Goal: Transaction & Acquisition: Purchase product/service

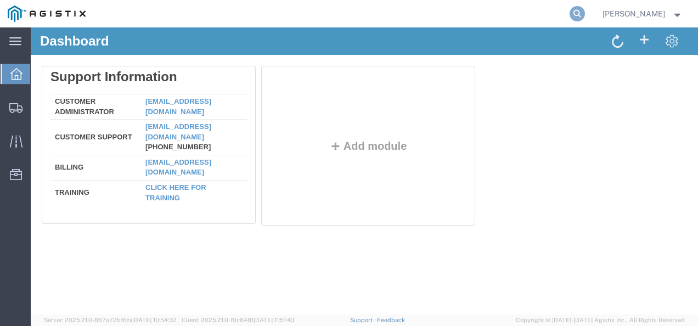
click at [585, 10] on icon at bounding box center [577, 13] width 15 height 15
paste input "57084954"
type input "57084954"
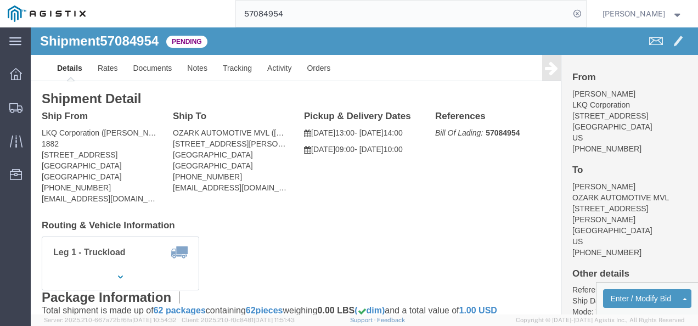
click div "Shipment Detail Ship From LKQ Corporation (MICHAEL VASQUEZ) 1882 1102 W Carrier…"
click link "Rates"
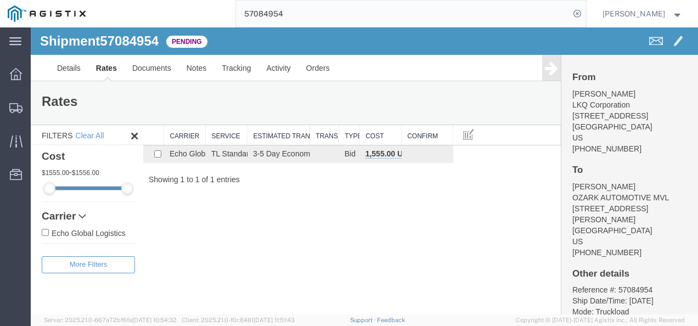
drag, startPoint x: 366, startPoint y: 239, endPoint x: 156, endPoint y: 127, distance: 238.0
click at [355, 232] on div "Shipment 57084954 1 of 1 Pending Details Rates Documents Notes Tracking Activit…" at bounding box center [365, 170] width 668 height 287
click at [67, 71] on link "Details" at bounding box center [68, 68] width 39 height 26
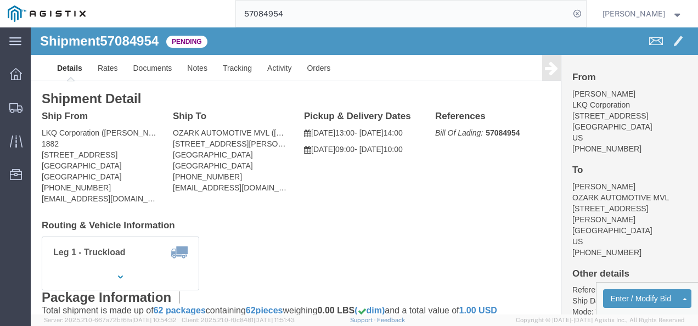
click div "Leg 1 - Truckload Vehicle 1: Standard Dry Van (53 Feet) Number of trucks: 1"
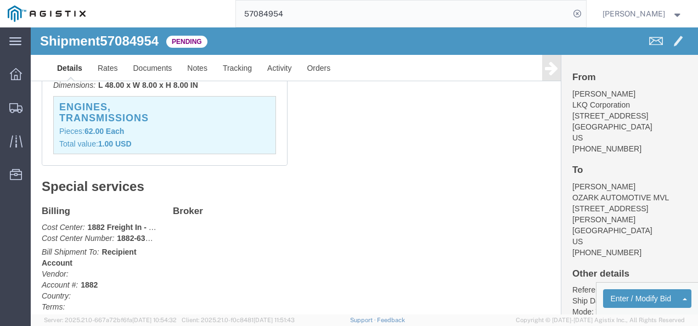
scroll to position [329, 0]
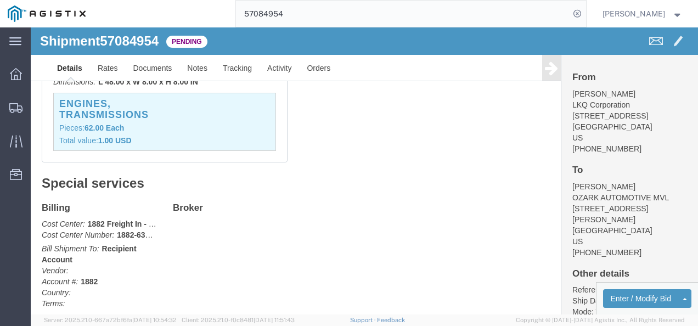
click div "Billing Cost Center: 1882 Freight In - Whse Transfer Cost Center Number: 1882-6…"
drag, startPoint x: 475, startPoint y: 197, endPoint x: 460, endPoint y: 207, distance: 17.8
click div "Billing Cost Center: 1882 Freight In - Whse Transfer Cost Center Number: 1882-6…"
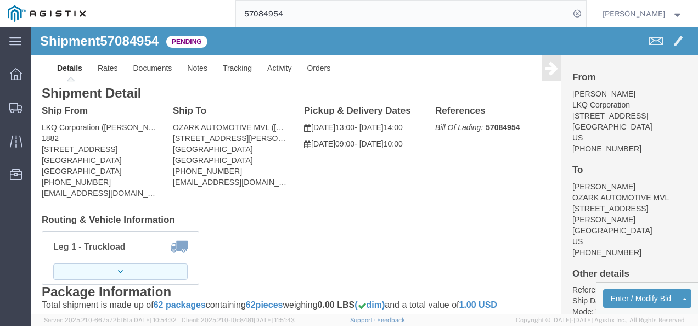
scroll to position [0, 0]
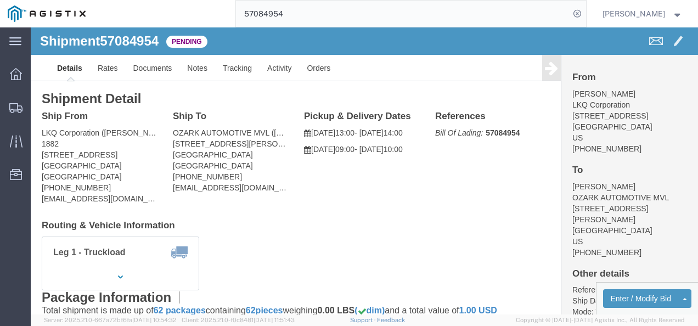
click div "Leg 1 - Truckload Vehicle 1: Standard Dry Van (53 Feet) Number of trucks: 1"
click div "Shipment Detail Ship From LKQ Corporation (MICHAEL VASQUEZ) 1882 1102 W Carrier…"
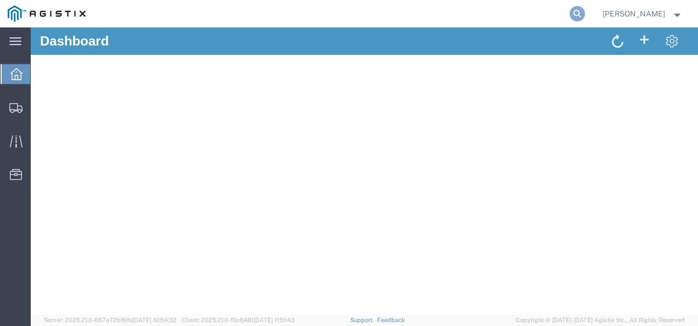
click at [585, 13] on icon at bounding box center [577, 13] width 15 height 15
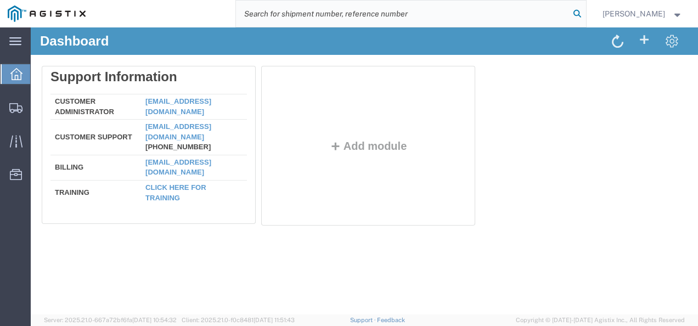
paste input "57084954"
type input "57084954"
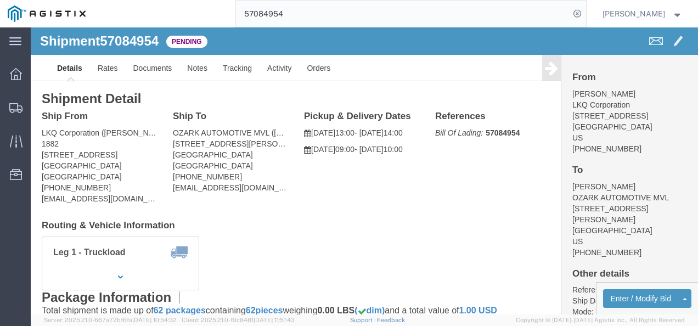
click div "Shipment Detail Ship From LKQ Corporation (MICHAEL VASQUEZ) 1882 1102 W Carrier…"
drag, startPoint x: 250, startPoint y: 192, endPoint x: 248, endPoint y: 186, distance: 6.4
click div "Ship From LKQ Corporation (MICHAEL VASQUEZ) 1882 1102 W Carrier Pkwy STE 100 Gr…"
click div "Leg 1 - Truckload Vehicle 1: Standard Dry Van (53 Feet) Number of trucks: 1"
click button "Enter / Modify Bid"
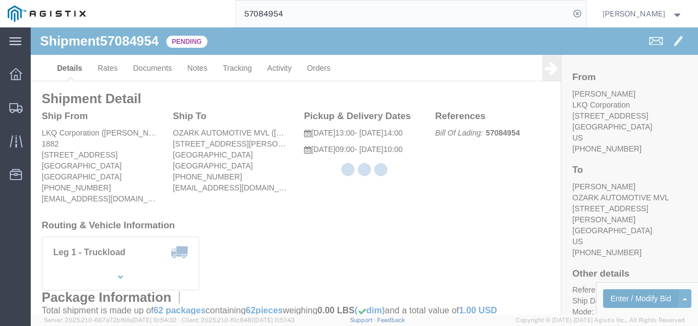
select select "4622"
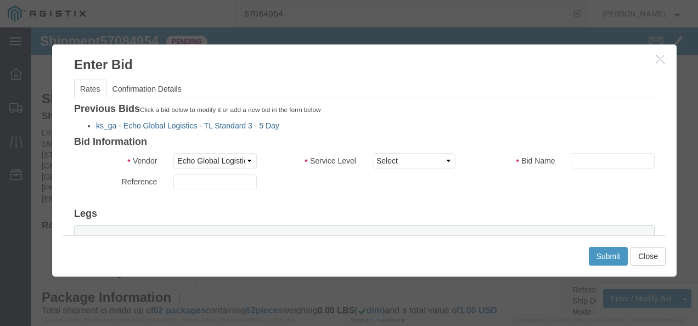
click link "ks_ga - Echo Global Logistics - TL Standard 3 - 5 Day"
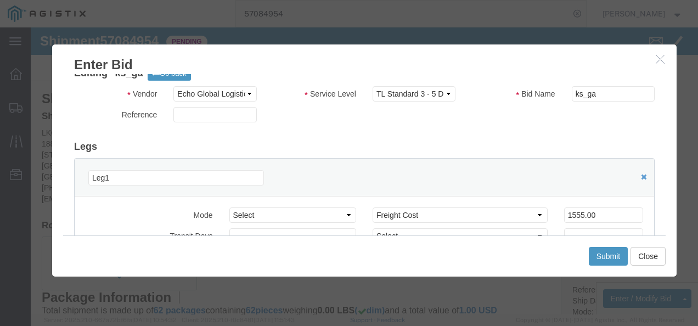
scroll to position [55, 0]
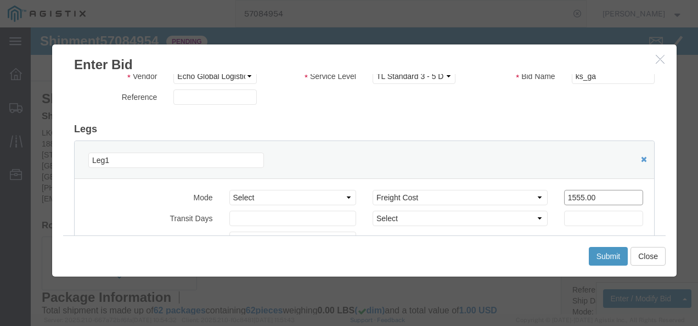
drag, startPoint x: 581, startPoint y: 163, endPoint x: 349, endPoint y: 142, distance: 232.6
click div "Leg1 Mode Select Air Less than Truckload Multi-Leg Ocean Freight Rail Small Par…"
type input "1650"
click button "Submit"
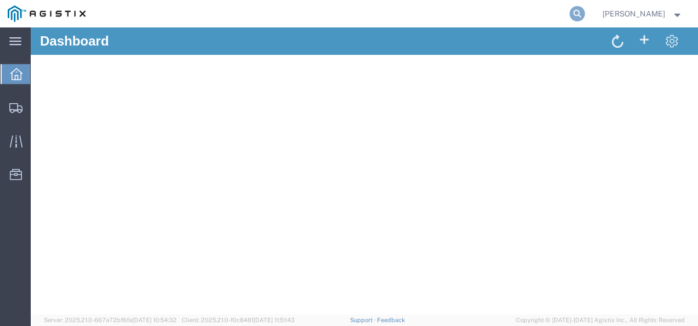
click at [585, 9] on icon at bounding box center [577, 13] width 15 height 15
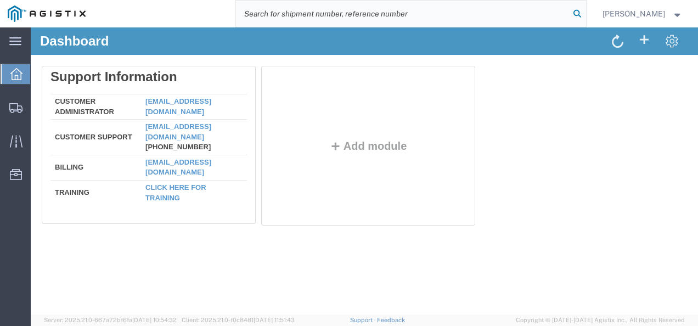
paste input "56967936"
type input "56967936"
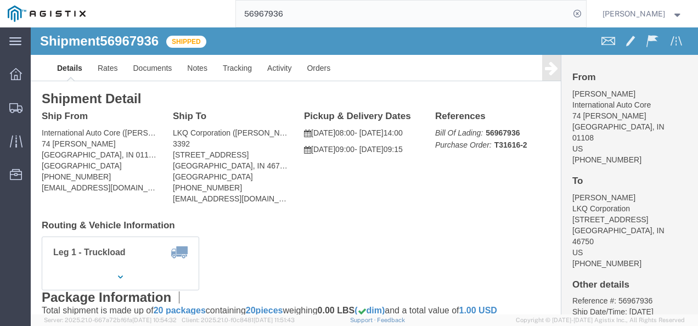
click div "Ship From International Auto Core (Armando) 74 Randall PLace Springfield, IN 01…"
drag, startPoint x: 372, startPoint y: 178, endPoint x: 367, endPoint y: 178, distance: 5.5
click div "Ship From International Auto Core (Armando) 74 Randall PLace Springfield, IN 01…"
click link "Rates"
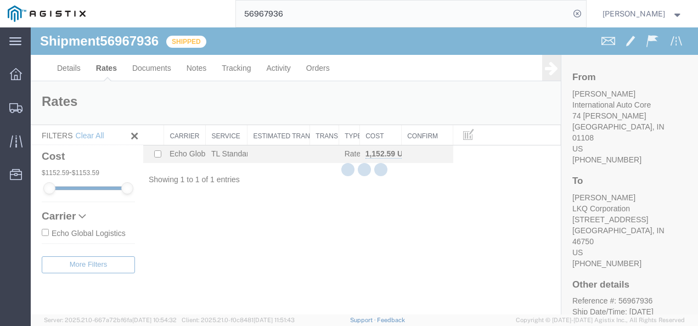
click at [404, 217] on div "Shipment 56967936 1 of 1 Shipped Details Rates Documents Notes Tracking Activit…" at bounding box center [365, 170] width 668 height 287
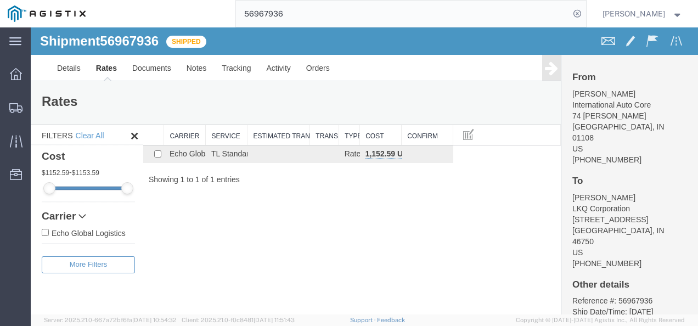
drag, startPoint x: 252, startPoint y: 237, endPoint x: 124, endPoint y: 133, distance: 165.5
click at [244, 229] on div "Shipment 56967936 1 of 1 Shipped Details Rates Documents Notes Tracking Activit…" at bounding box center [365, 170] width 668 height 287
click at [65, 59] on link "Details" at bounding box center [68, 68] width 39 height 26
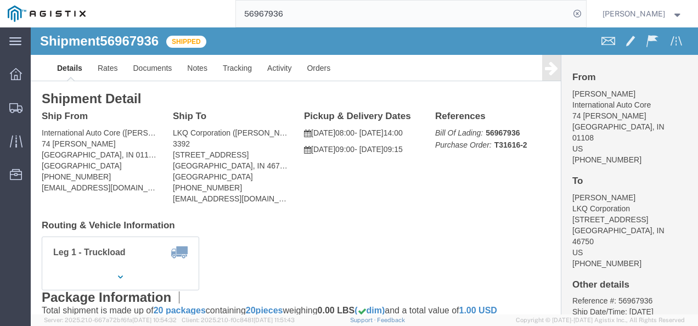
click div "Shipment Detail Ship From International Auto Core (Armando) 74 Randall PLace Sp…"
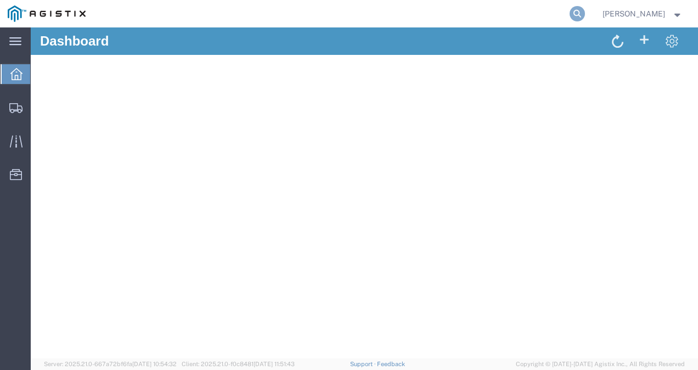
click at [585, 18] on icon at bounding box center [577, 13] width 15 height 15
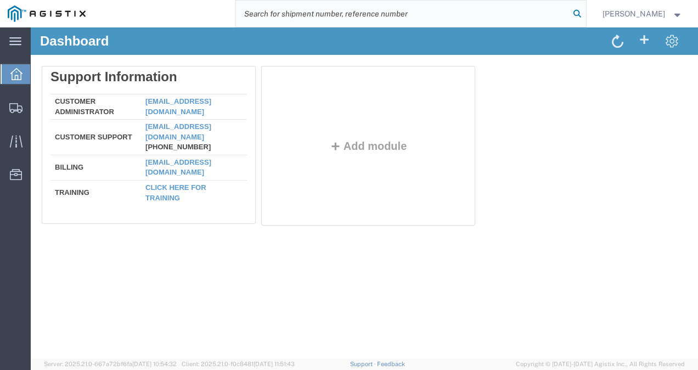
paste input "56967936"
type input "56967936"
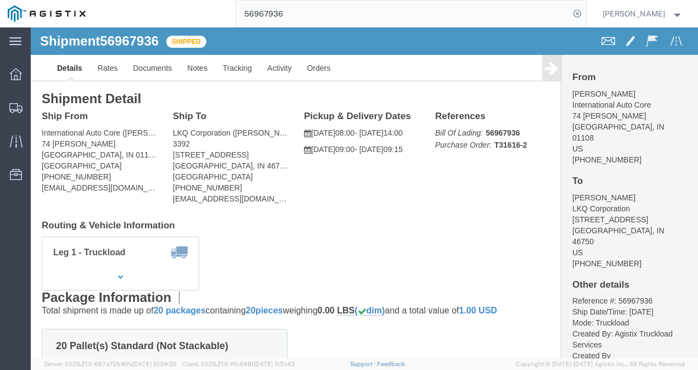
click div "Shipment Detail Ship From International Auto Core ([PERSON_NAME]) [STREET_ADDRE…"
click h4 "Routing & Vehicle Information"
click div "Leg 1 - Truckload Vehicle 1: Standard Dry Van (53 Feet) Number of trucks: 1"
drag, startPoint x: 374, startPoint y: 212, endPoint x: 339, endPoint y: 196, distance: 38.6
click div "Leg 1 - Truckload Vehicle 1: Standard Dry Van (53 Feet) Number of trucks: 1"
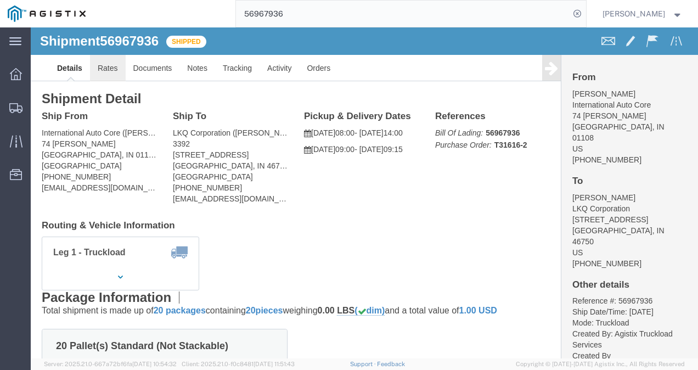
click link "Rates"
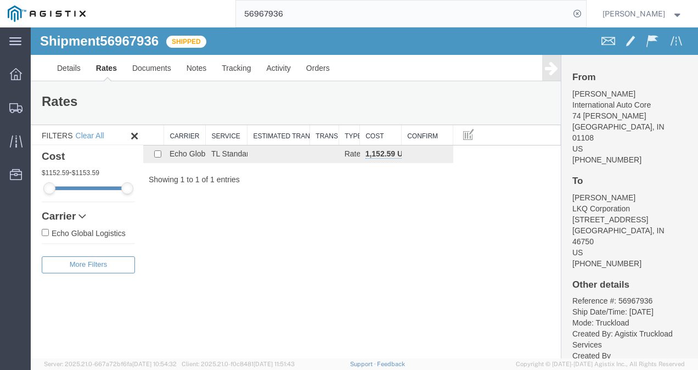
click at [378, 241] on div "Shipment 56967936 1 of 1 Shipped Details Rates Documents Notes Tracking Activit…" at bounding box center [365, 192] width 668 height 331
click at [74, 73] on link "Details" at bounding box center [68, 68] width 39 height 26
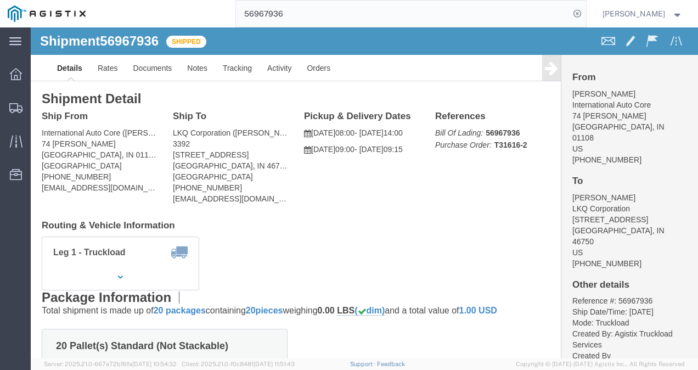
click div "Ship From International Auto Core (Armando) 74 Randall PLace Springfield, IN 01…"
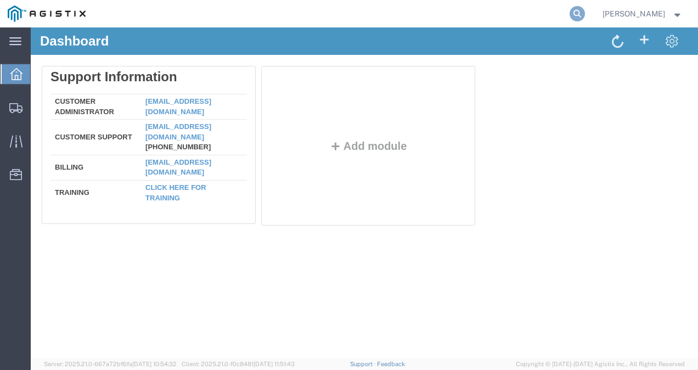
click at [585, 13] on icon at bounding box center [577, 13] width 15 height 15
paste input "57109905"
type input "57109905"
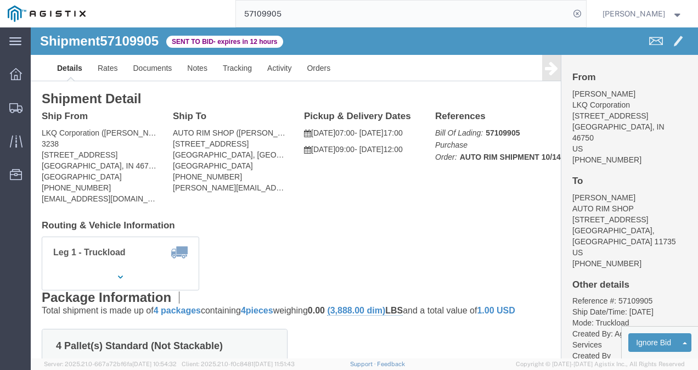
click div "Leg 1 - Truckload Vehicle 1: Standard Dry Van (53 Feet) Number of trucks: 1"
click link "Rates"
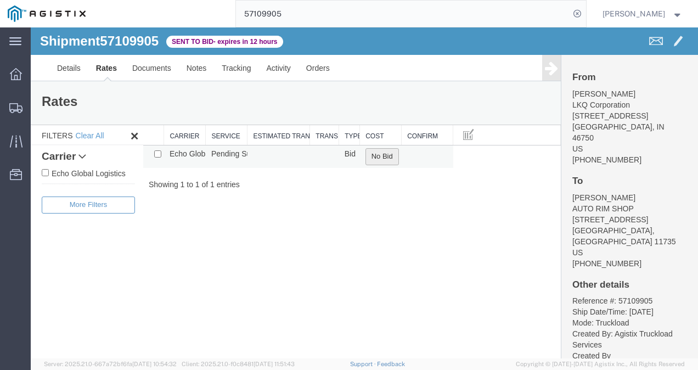
click at [376, 149] on button "No Bid" at bounding box center [382, 156] width 33 height 17
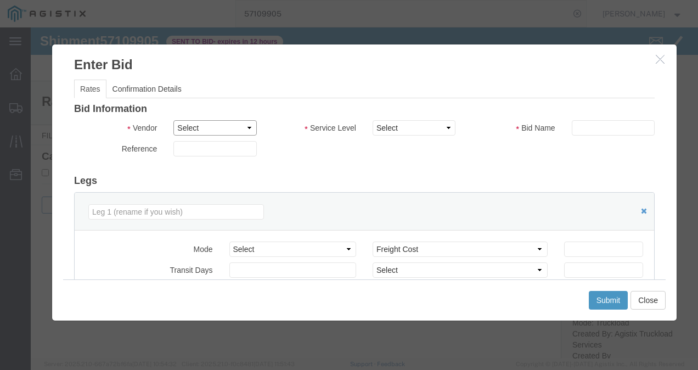
click at [224, 123] on select "Select Echo Global Logistics" at bounding box center [214, 127] width 83 height 15
select select "4622"
click at [173, 120] on select "Select Echo Global Logistics" at bounding box center [214, 127] width 83 height 15
click at [400, 131] on select "Select Guaranteed Next Day LTL Standard 3-5 Day Rail TL Standard 3 - 5 Day" at bounding box center [414, 127] width 83 height 15
select select "13989"
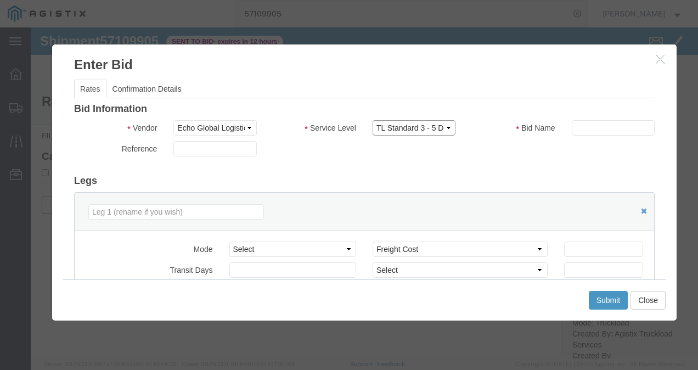
click at [373, 120] on select "Select Guaranteed Next Day LTL Standard 3-5 Day Rail TL Standard 3 - 5 Day" at bounding box center [414, 127] width 83 height 15
drag, startPoint x: 476, startPoint y: 182, endPoint x: 608, endPoint y: 158, distance: 134.5
click at [542, 179] on h3 "Legs" at bounding box center [364, 181] width 581 height 11
click at [631, 122] on input "text" at bounding box center [613, 127] width 83 height 15
type input "23432"
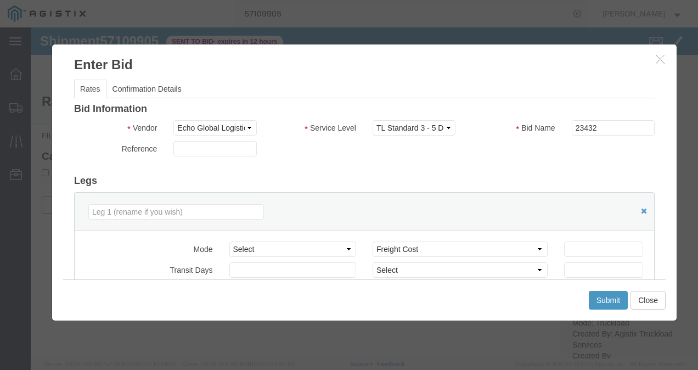
click at [522, 172] on div "Bid Information Vendor Select Echo Global Logistics Service Level Select Guaran…" at bounding box center [364, 282] width 581 height 357
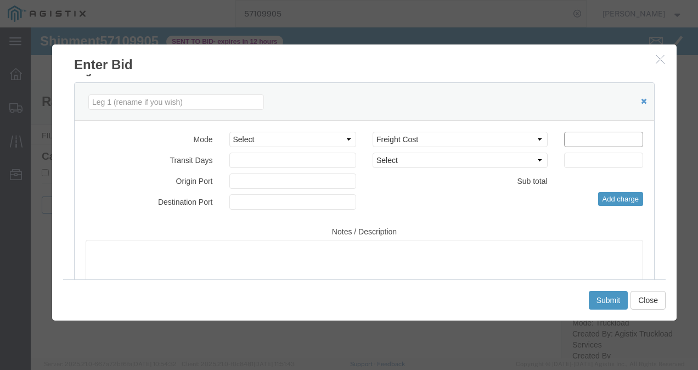
click at [585, 143] on input "number" at bounding box center [603, 139] width 79 height 15
type input "1400"
click at [604, 294] on button "Submit" at bounding box center [609, 300] width 40 height 19
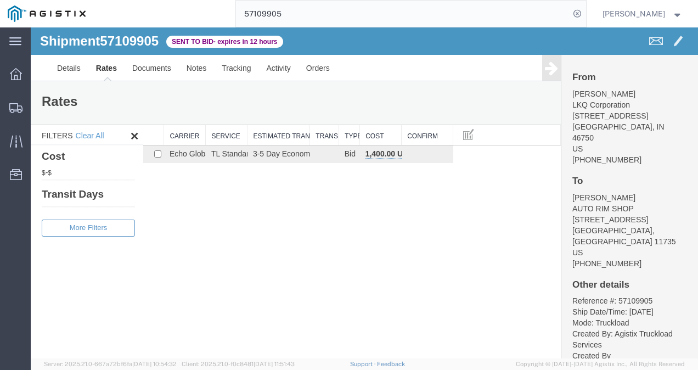
drag, startPoint x: 334, startPoint y: 318, endPoint x: 327, endPoint y: 284, distance: 35.2
click at [334, 314] on div "Shipment 57109905 1 of 1 Sent to Bid - expires in 12 hours Details Rates Docume…" at bounding box center [365, 192] width 668 height 331
click at [328, 283] on div "Shipment 57109905 1 of 1 Sent to Bid - expires in 12 hours Details Rates Docume…" at bounding box center [365, 192] width 668 height 331
click at [316, 227] on div "Shipment 57109905 1 of 1 Sent to Bid - expires in 12 hours Details Rates Docume…" at bounding box center [365, 192] width 668 height 331
drag, startPoint x: 341, startPoint y: 265, endPoint x: 343, endPoint y: 282, distance: 16.6
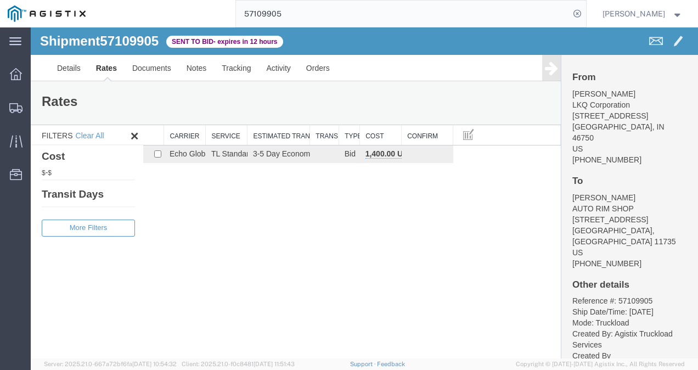
click at [341, 266] on div "Shipment 57109905 1 of 1 Sent to Bid - expires in 12 hours Details Rates Docume…" at bounding box center [365, 192] width 668 height 331
click at [260, 309] on div "Shipment 57109905 1 of 1 Sent to Bid - expires in 12 hours Details Rates Docume…" at bounding box center [365, 192] width 668 height 331
drag, startPoint x: 264, startPoint y: 301, endPoint x: 337, endPoint y: 356, distance: 90.9
click at [269, 303] on div "Shipment 57109905 1 of 1 Sent to Bid - expires in 12 hours Details Rates Docume…" at bounding box center [365, 192] width 668 height 331
click at [374, 16] on input "57109905" at bounding box center [403, 14] width 334 height 26
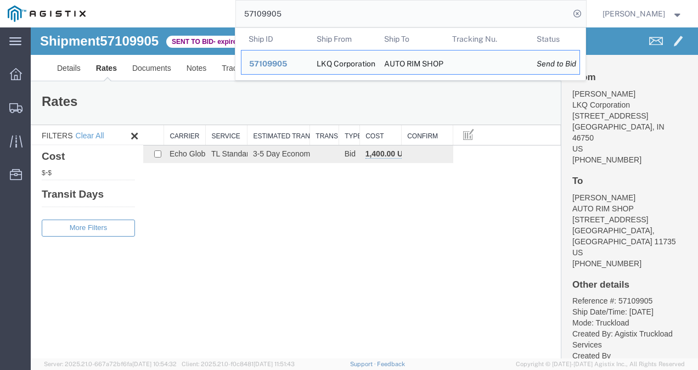
click at [374, 16] on input "57109905" at bounding box center [403, 14] width 334 height 26
paste input "10"
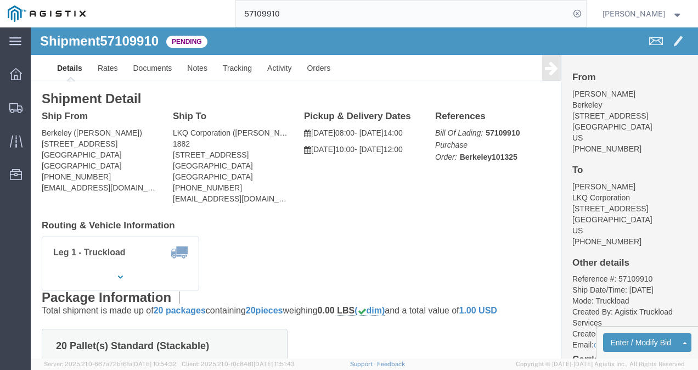
drag, startPoint x: 395, startPoint y: 192, endPoint x: 397, endPoint y: 199, distance: 7.1
click div "Shipment Detail Ship From Berkeley (Francesca Siu) 1295 E Acacia St Ontario, CA…"
click at [318, 13] on input "57109910" at bounding box center [403, 14] width 334 height 26
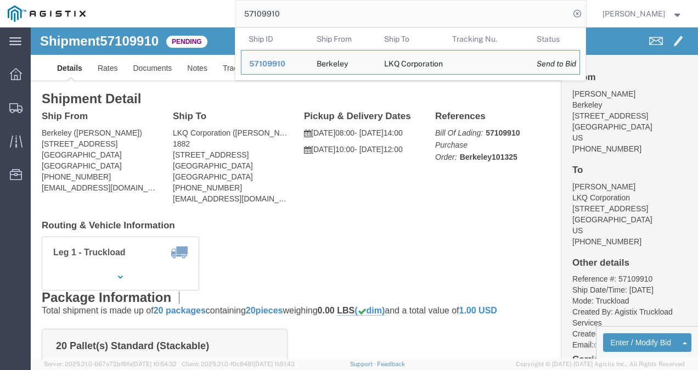
click at [318, 13] on input "57109910" at bounding box center [403, 14] width 334 height 26
paste input "705"
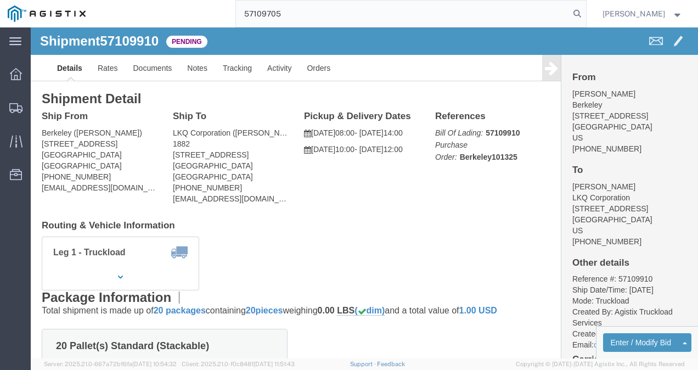
type input "57109705"
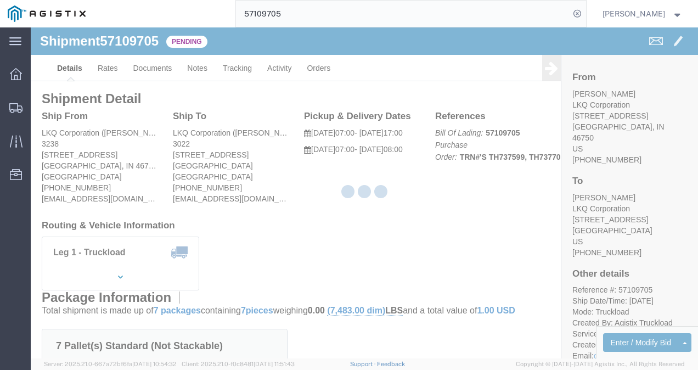
click div "Ship From LKQ Corporation (DEE SNEAD) 3238 1870 Riverfork Drive W Huntington, I…"
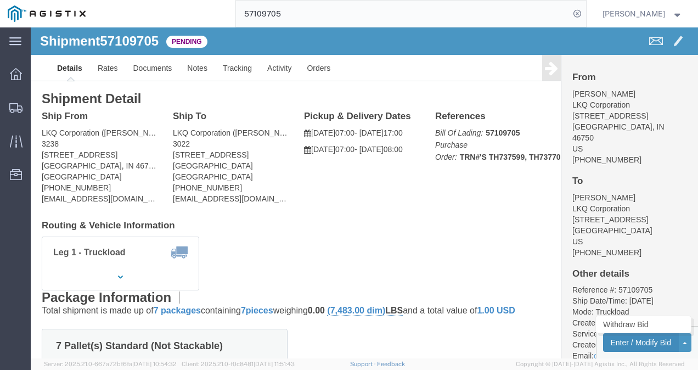
click button "Enter / Modify Bid"
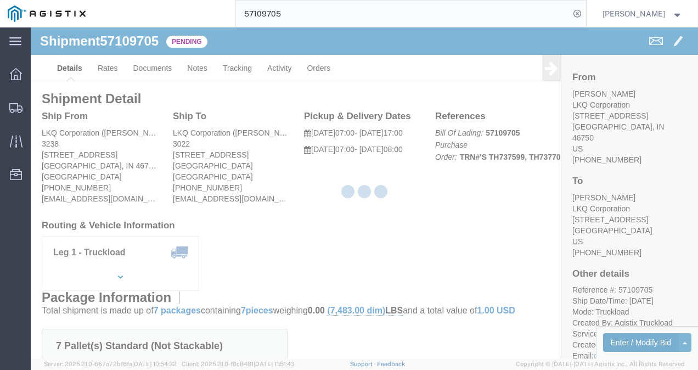
select select "4622"
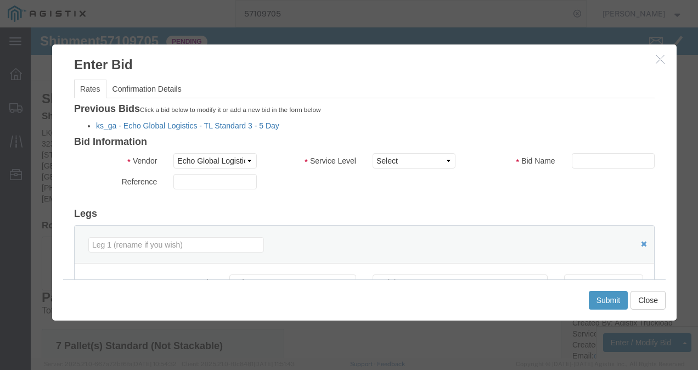
click link "ks_ga - Echo Global Logistics - TL Standard 3 - 5 Day"
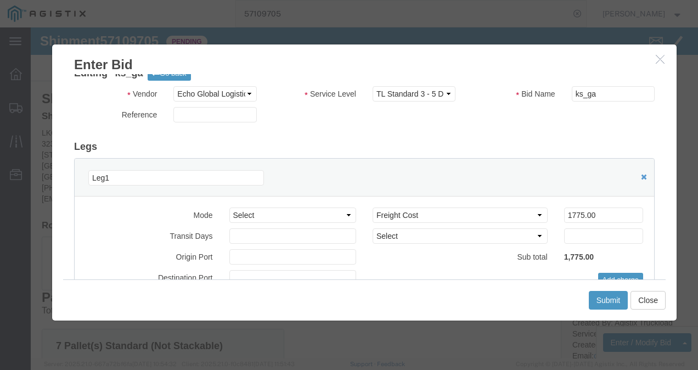
scroll to position [55, 0]
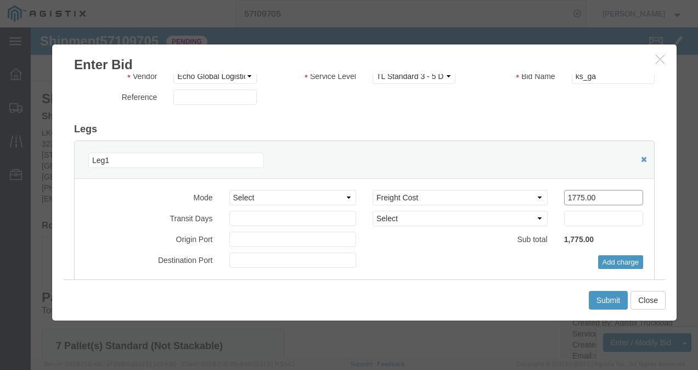
drag, startPoint x: 407, startPoint y: 160, endPoint x: 388, endPoint y: 159, distance: 19.3
click div "Mode Select Air Less than Truckload Multi-Leg Ocean Freight Rail Small Parcel T…"
type input "1290"
click button "Submit"
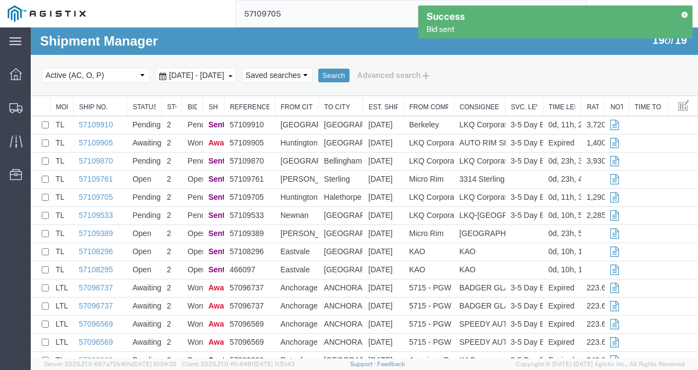
drag, startPoint x: 637, startPoint y: 81, endPoint x: 608, endPoint y: 77, distance: 29.9
click at [637, 80] on div "Select status Active (AC, O, P) All Approved Awaiting Confirmation (AC) Booked …" at bounding box center [365, 75] width 646 height 19
click at [304, 10] on input "57109705" at bounding box center [403, 14] width 334 height 26
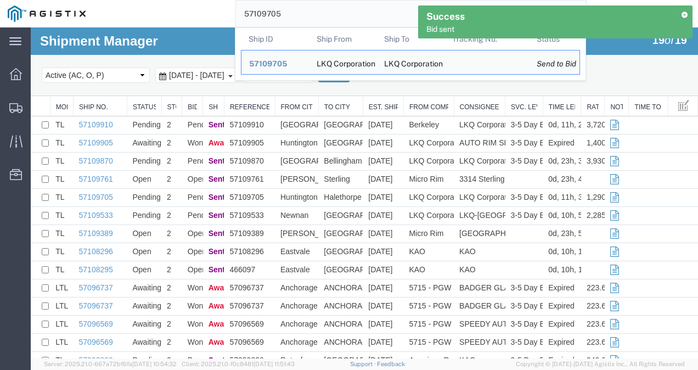
click at [304, 10] on input "57109705" at bounding box center [403, 14] width 334 height 26
paste input "910"
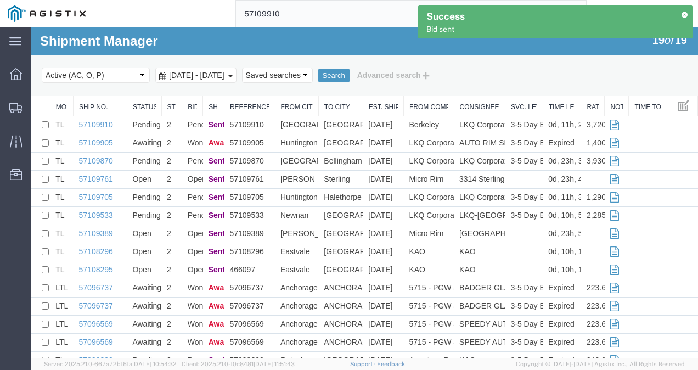
type input "57109910"
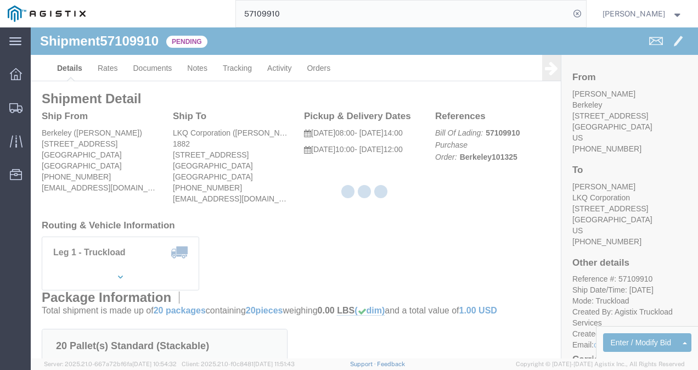
click div "Shipment Detail Ship From Berkeley (Francesca Siu) 1295 E Acacia St Ontario, CA…"
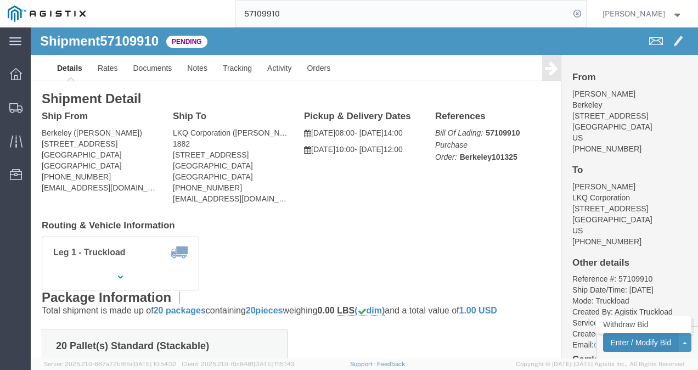
click button "Enter / Modify Bid"
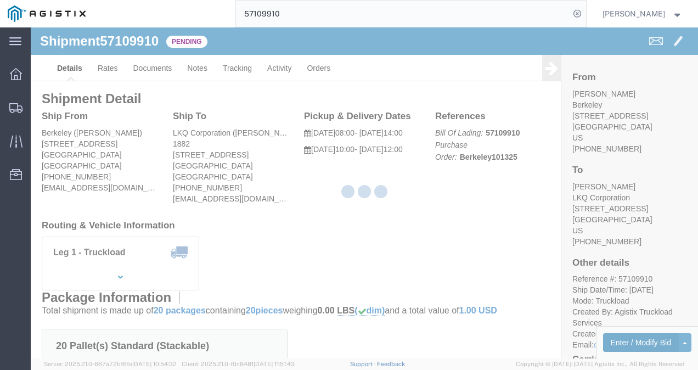
select select "4622"
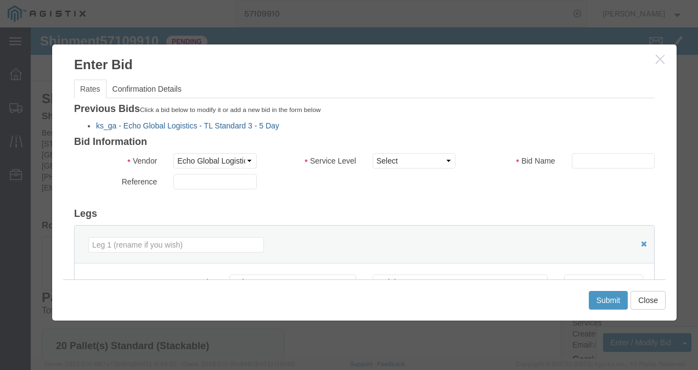
click link "ks_ga - Echo Global Logistics - TL Standard 3 - 5 Day"
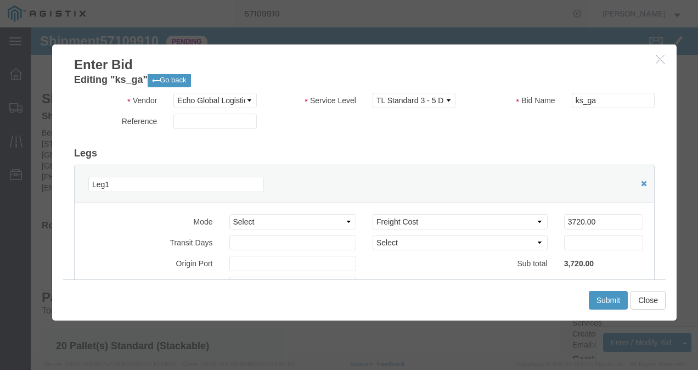
scroll to position [55, 0]
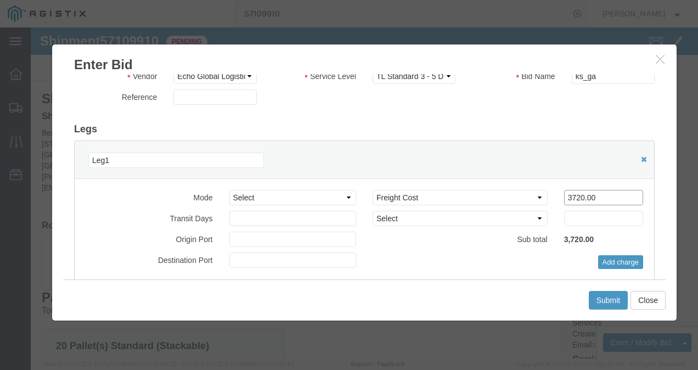
drag, startPoint x: 569, startPoint y: 172, endPoint x: 372, endPoint y: 164, distance: 197.3
click div "Select 2 Day Service 3 Axle Winch Truck 3 to 5 Day Service 96L Domestic Flat Ra…"
type input "2"
type input "3500"
click button "Submit"
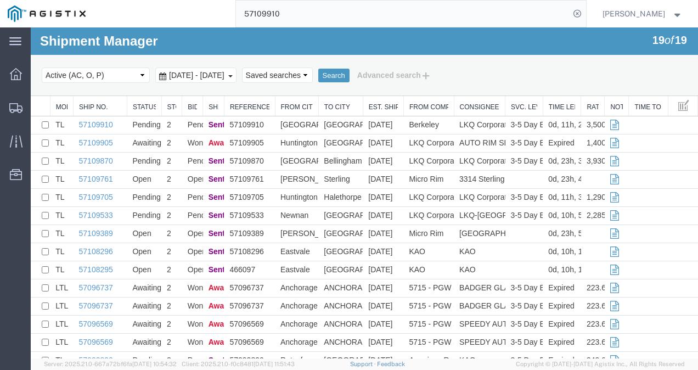
click at [378, 16] on input "57109910" at bounding box center [403, 14] width 334 height 26
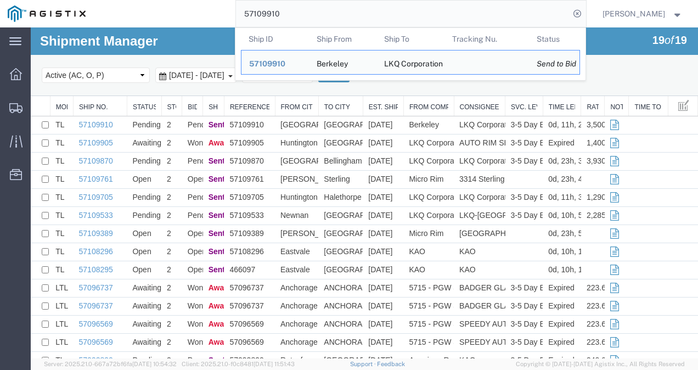
click at [378, 16] on input "57109910" at bounding box center [403, 14] width 334 height 26
paste input "05"
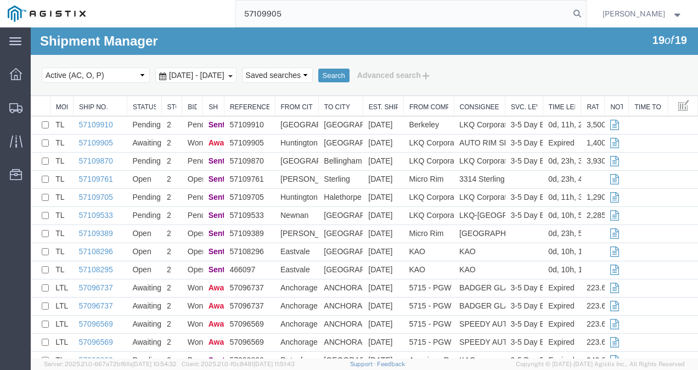
type input "57109905"
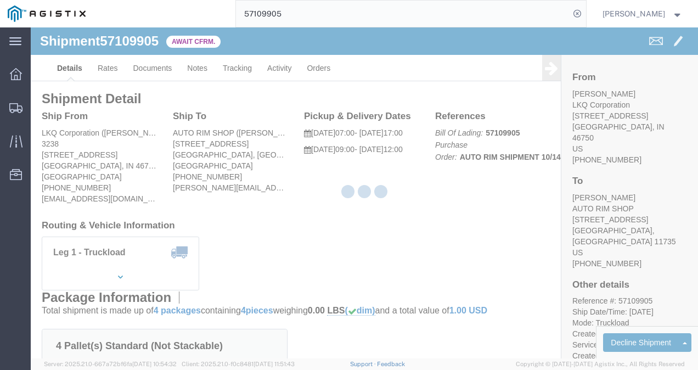
drag, startPoint x: 240, startPoint y: 176, endPoint x: 142, endPoint y: 86, distance: 133.7
click div "Ship From LKQ Corporation (DEE SNEAD) 3238 1870 Riverfork Drive W Huntington, I…"
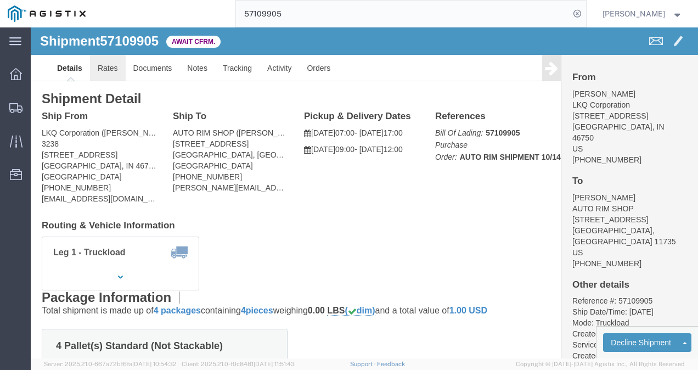
click link "Rates"
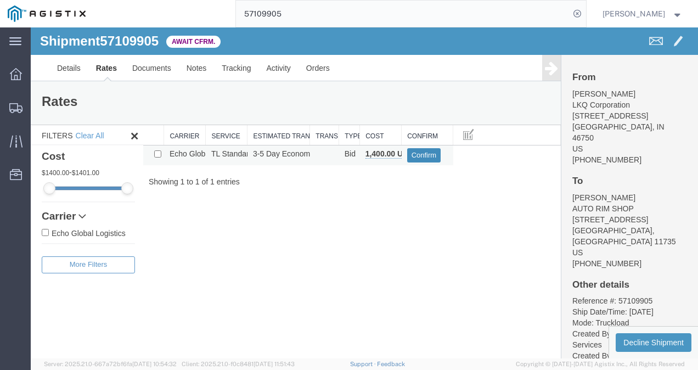
click at [416, 150] on button "Confirm" at bounding box center [424, 155] width 34 height 14
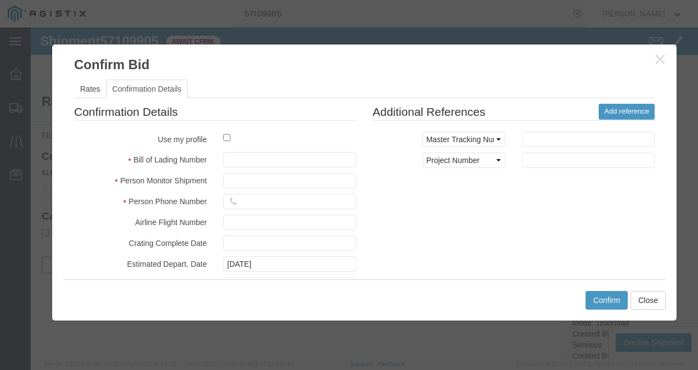
drag, startPoint x: 284, startPoint y: 149, endPoint x: 282, endPoint y: 155, distance: 6.1
click at [283, 149] on fieldset "Confirmation Details Use my profile Bill of Lading Number Person Monitor Shipme…" at bounding box center [215, 232] width 282 height 257
drag, startPoint x: 282, startPoint y: 155, endPoint x: 290, endPoint y: 162, distance: 11.3
click at [282, 157] on input "text" at bounding box center [289, 159] width 133 height 15
type input "12983792173987"
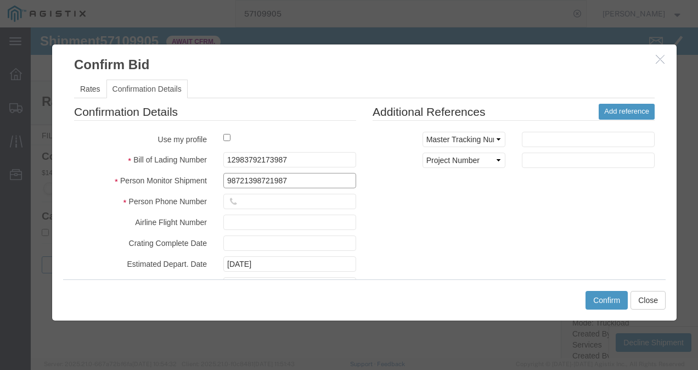
type input "98721398721987"
type input "987219837219837"
drag, startPoint x: 585, startPoint y: 217, endPoint x: 654, endPoint y: 333, distance: 134.9
click at [589, 224] on div "Confirmation Details Use my profile Bill of Lading Number 12983792173987 Person…" at bounding box center [364, 232] width 597 height 257
click at [616, 296] on button "Confirm" at bounding box center [607, 300] width 42 height 19
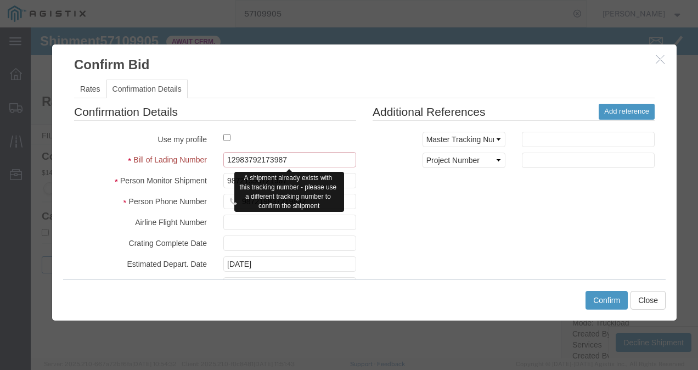
drag, startPoint x: 337, startPoint y: 158, endPoint x: 322, endPoint y: 161, distance: 15.7
click at [324, 161] on input "12983792173987" at bounding box center [289, 159] width 133 height 15
type input "12983792173987213"
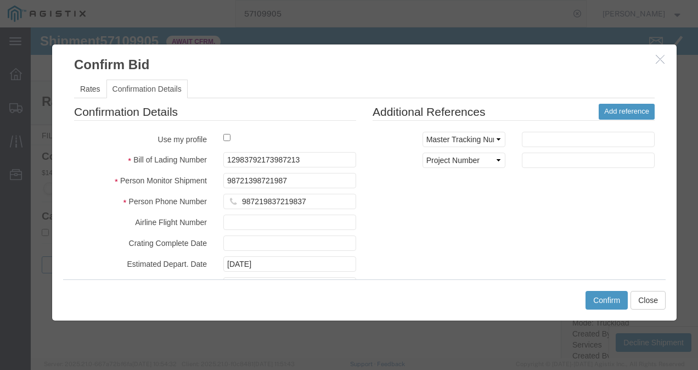
drag, startPoint x: 467, startPoint y: 195, endPoint x: 519, endPoint y: 220, distance: 57.5
click at [483, 205] on div "Confirmation Details Use my profile Bill of Lading Number 12983792173987213 Per…" at bounding box center [364, 232] width 597 height 257
drag, startPoint x: 604, startPoint y: 300, endPoint x: 708, endPoint y: 388, distance: 136.4
click at [604, 300] on button "Confirm" at bounding box center [607, 300] width 42 height 19
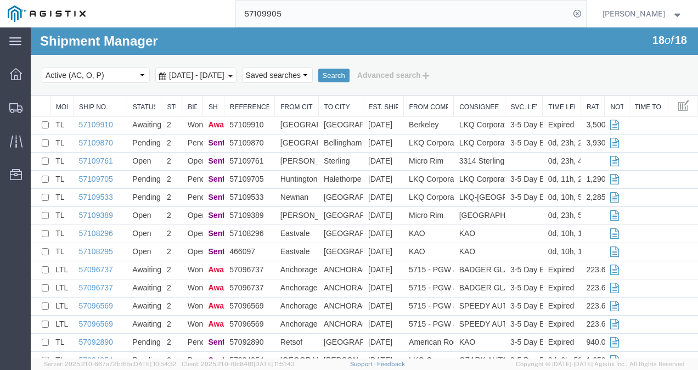
drag, startPoint x: 632, startPoint y: 77, endPoint x: 431, endPoint y: 41, distance: 204.6
click at [632, 77] on div "Select status Active (AC, O, P) All Approved Awaiting Confirmation (AC) Booked …" at bounding box center [365, 75] width 646 height 19
click at [371, 23] on input "57109905" at bounding box center [403, 14] width 334 height 26
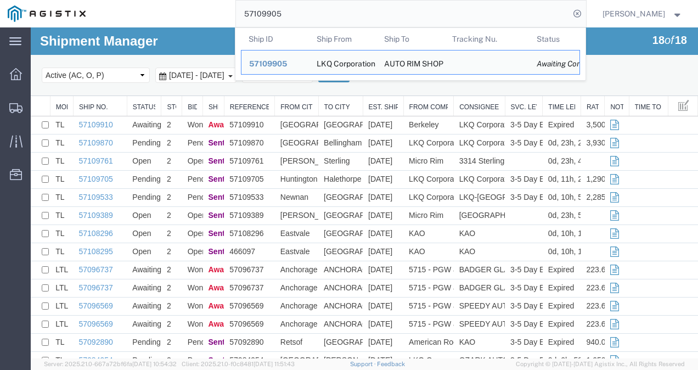
click at [371, 23] on input "57109905" at bounding box center [403, 14] width 334 height 26
paste input "7"
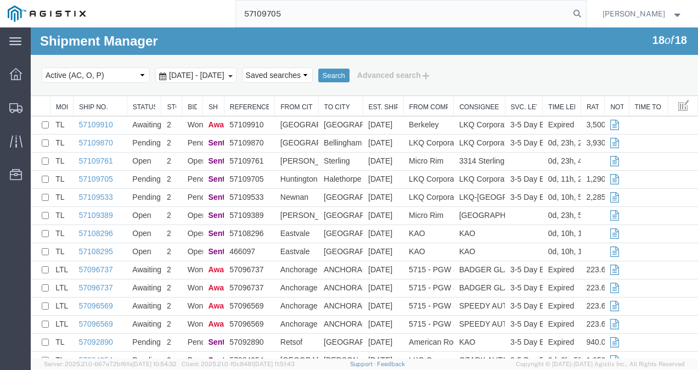
type input "57109705"
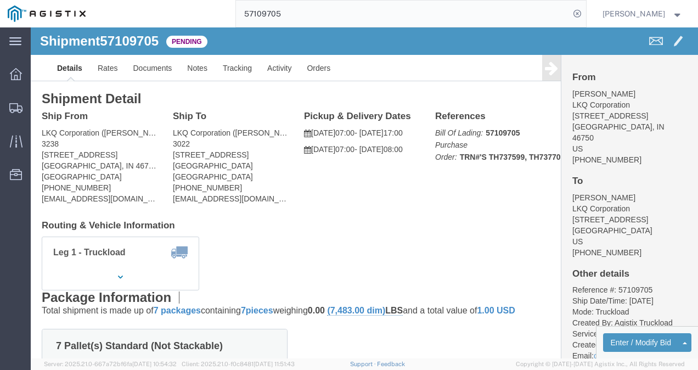
click div "Leg 1 - Truckload Vehicle 1: Standard Dry Van (53 Feet) Number of trucks: 1"
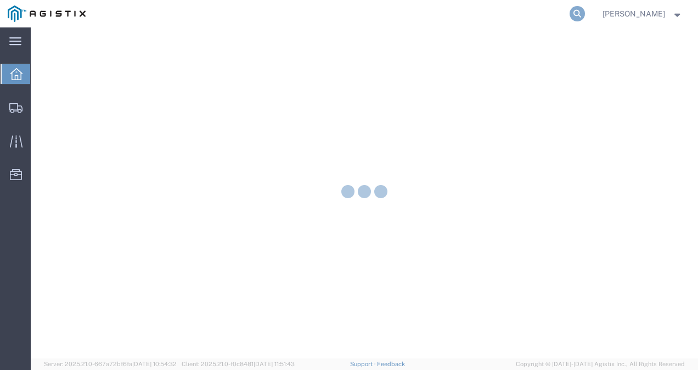
click at [585, 12] on icon at bounding box center [577, 13] width 15 height 15
paste input "57109761"
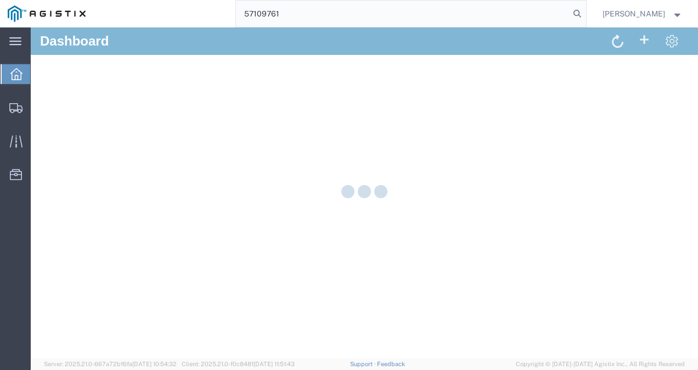
type input "57109761"
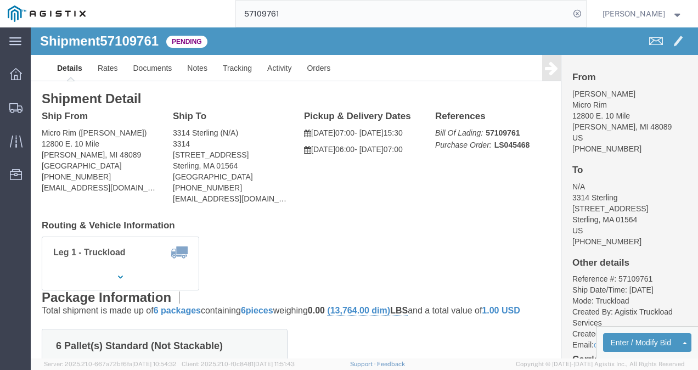
click div "Leg 1 - Truckload Vehicle 1: Standard Dry Van (53 Feet) Number of trucks: 1"
click button "Enter / Modify Bid"
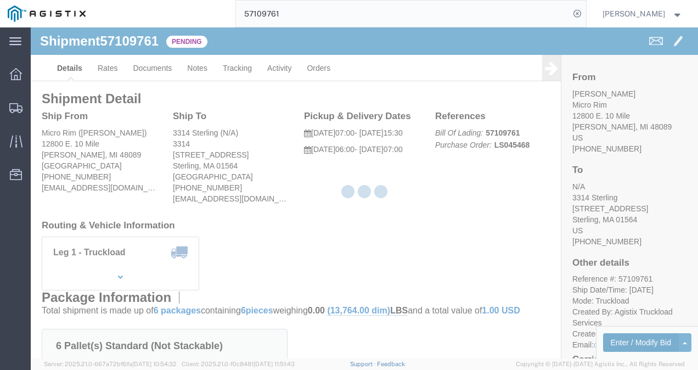
select select "4622"
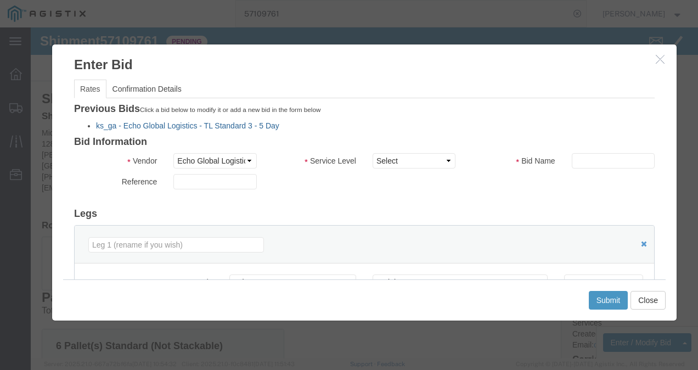
click link "ks_ga - Echo Global Logistics - TL Standard 3 - 5 Day"
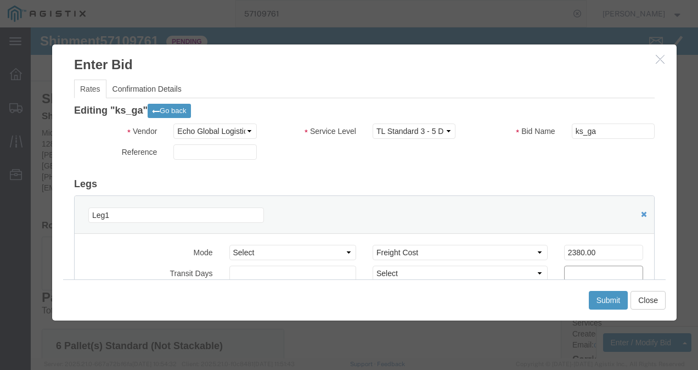
drag, startPoint x: 559, startPoint y: 234, endPoint x: 383, endPoint y: 217, distance: 177.0
click div "Select 2 Day Service 3 Axle Winch Truck 3 to 5 Day Service 96L Domestic Flat Ra…"
drag, startPoint x: 575, startPoint y: 224, endPoint x: 304, endPoint y: 198, distance: 272.5
click div "Leg1 Mode Select Air Less than Truckload Multi-Leg Ocean Freight Rail Small Par…"
type input "1750"
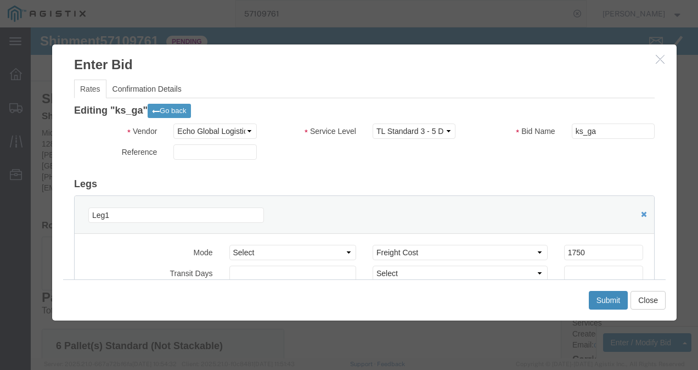
click button "Submit"
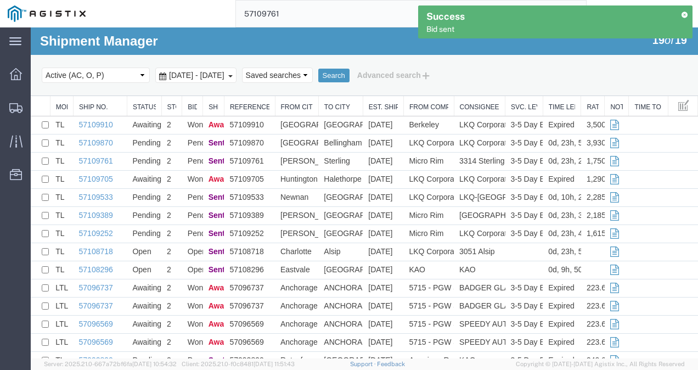
click at [351, 4] on input "57109761" at bounding box center [403, 14] width 334 height 26
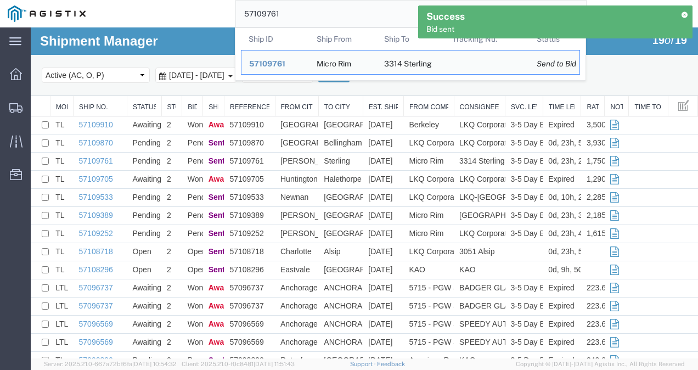
click at [351, 4] on input "57109761" at bounding box center [403, 14] width 334 height 26
paste input "389"
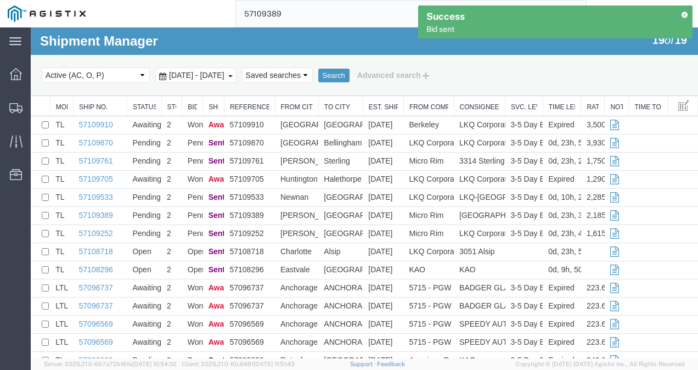
type input "57109389"
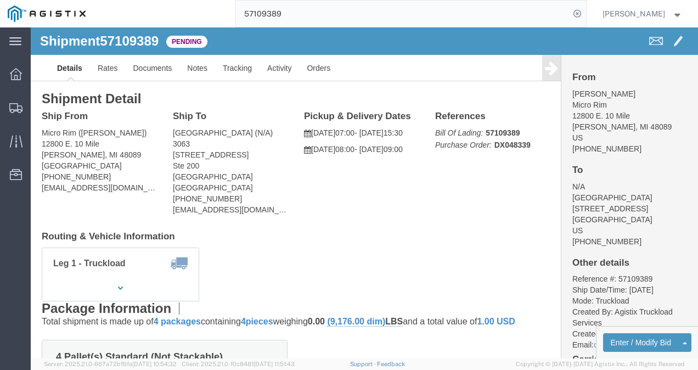
drag, startPoint x: 307, startPoint y: 192, endPoint x: 480, endPoint y: 298, distance: 202.3
click div "Ship From Micro Rim (Jim) 12800 E. 10 Mile Warren, MI 48089 United States 810-9…"
click button "Enter / Modify Bid"
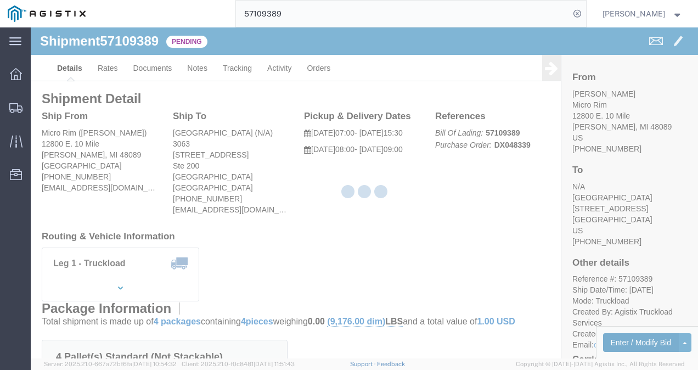
select select "4622"
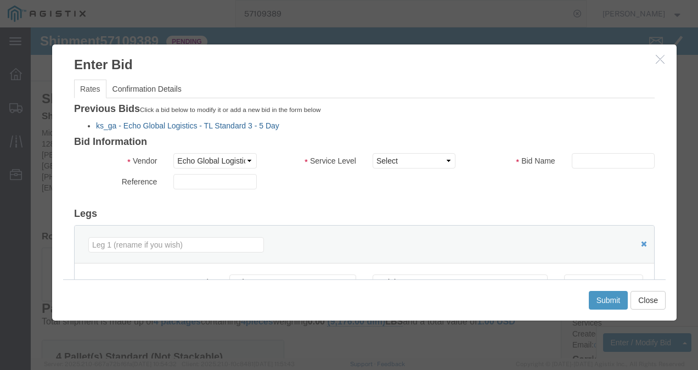
click link "ks_ga - Echo Global Logistics - TL Standard 3 - 5 Day"
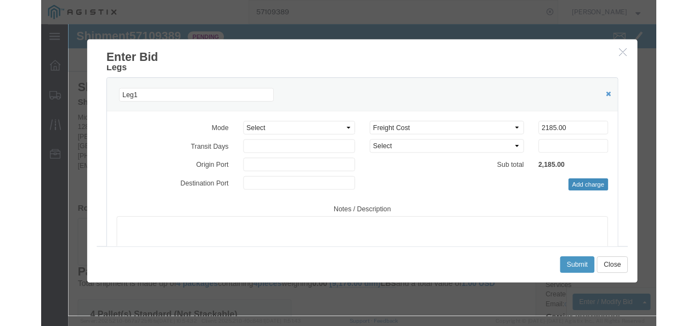
scroll to position [110, 0]
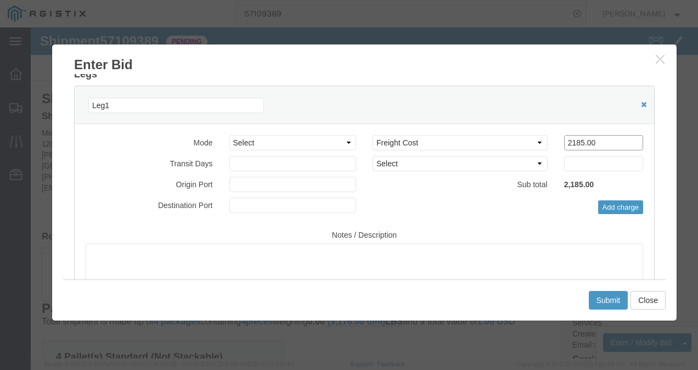
drag, startPoint x: 585, startPoint y: 114, endPoint x: 396, endPoint y: 121, distance: 188.4
click div "Select 2 Day Service 3 Axle Winch Truck 3 to 5 Day Service 96L Domestic Flat Ra…"
type input "1500"
click button "Submit"
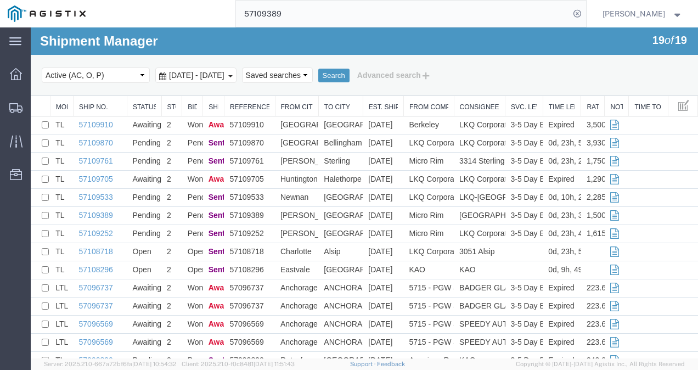
click at [306, 8] on input "57109389" at bounding box center [403, 14] width 334 height 26
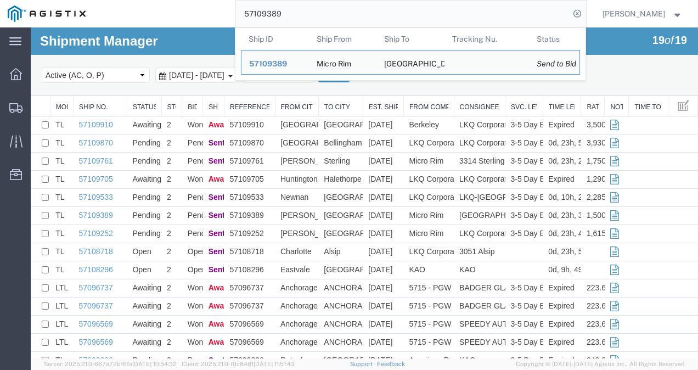
click at [306, 8] on input "57109389" at bounding box center [403, 14] width 334 height 26
paste input "57109389"
click at [306, 8] on input "5710938957109389" at bounding box center [403, 14] width 334 height 26
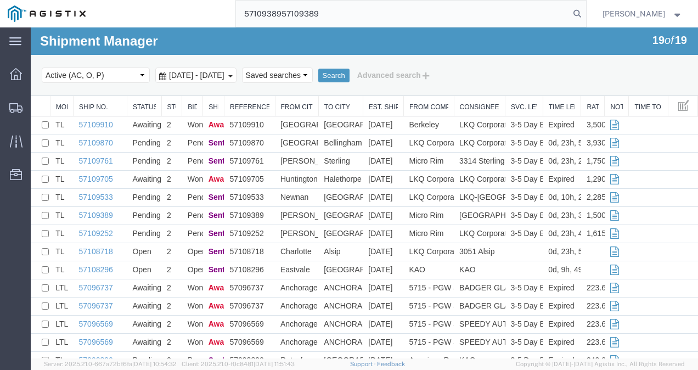
click at [306, 8] on input "5710938957109389" at bounding box center [403, 14] width 334 height 26
paste input "search"
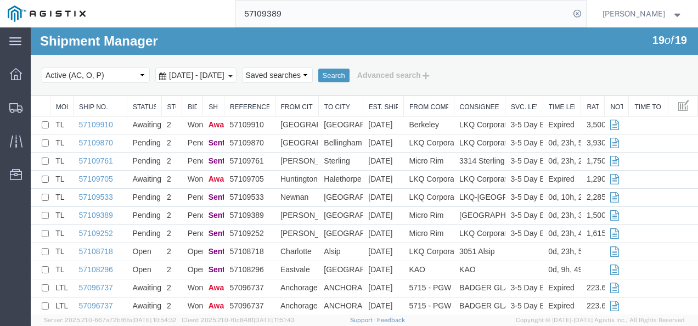
click at [373, 1] on form "57109389" at bounding box center [411, 13] width 351 height 27
type input "57109389"
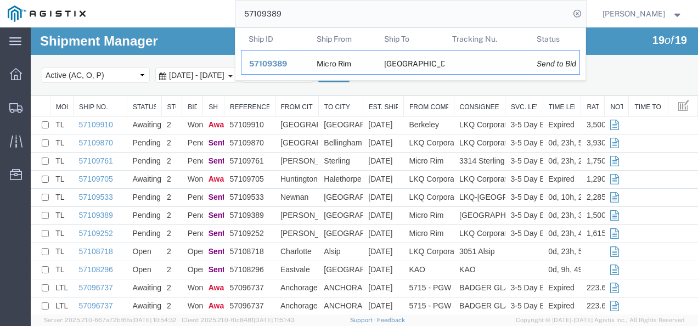
click at [280, 53] on td "Ship ID 57109389" at bounding box center [275, 62] width 68 height 25
drag, startPoint x: 280, startPoint y: 65, endPoint x: 250, endPoint y: 38, distance: 40.8
click at [280, 65] on span "57109389" at bounding box center [268, 63] width 38 height 9
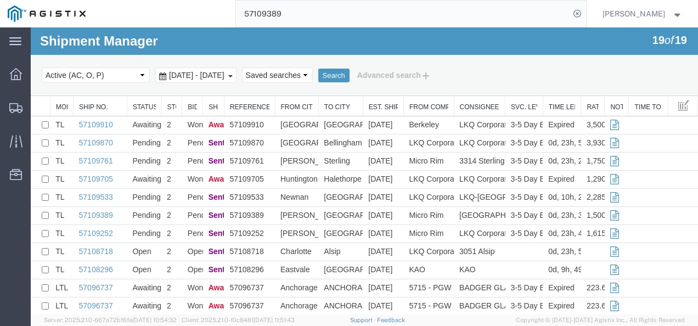
click at [309, 8] on input "57109389" at bounding box center [403, 14] width 334 height 26
click at [37, 102] on span "Shipments" at bounding box center [34, 108] width 8 height 22
click at [414, 20] on input "57109389" at bounding box center [403, 14] width 334 height 26
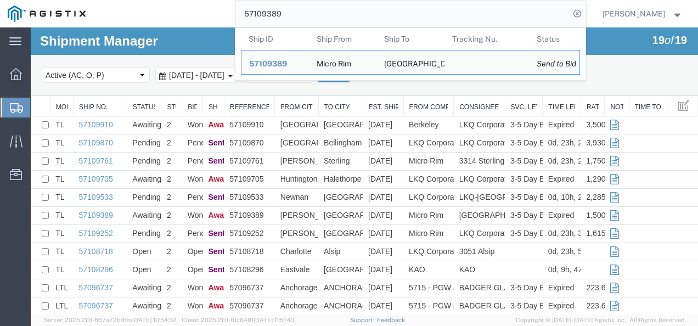
click at [414, 20] on input "57109389" at bounding box center [403, 14] width 334 height 26
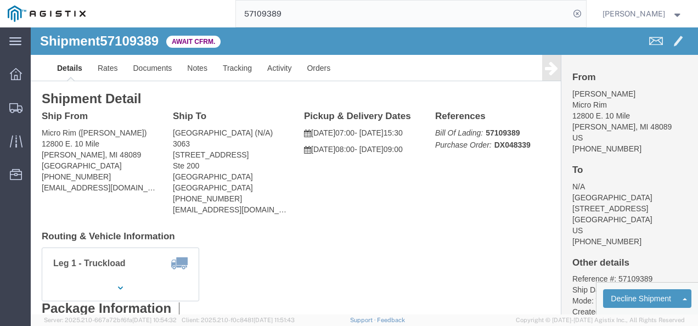
drag, startPoint x: 347, startPoint y: 201, endPoint x: 102, endPoint y: 187, distance: 245.3
click div "Shipment Detail Ship From Micro Rim (Jim) 12800 E. 10 Mile Warren, MI 48089 Uni…"
drag, startPoint x: 81, startPoint y: 42, endPoint x: 85, endPoint y: 47, distance: 5.9
click link "Rates"
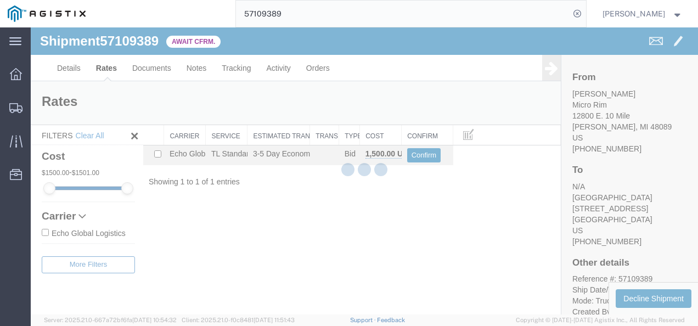
drag, startPoint x: 346, startPoint y: 224, endPoint x: 328, endPoint y: 218, distance: 18.4
click at [335, 221] on div "Shipment 57109389 1 of 1 Await Cfrm. Details Rates Documents Notes Tracking Act…" at bounding box center [365, 170] width 668 height 287
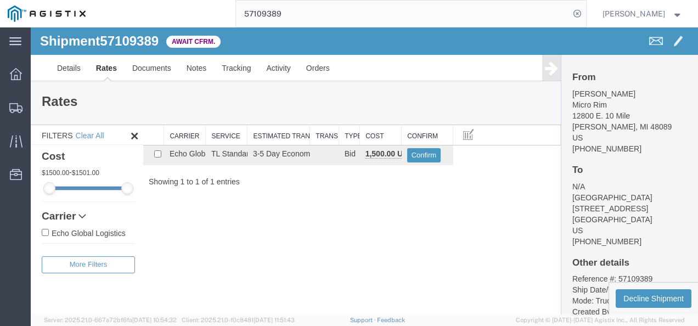
drag, startPoint x: 267, startPoint y: 250, endPoint x: 179, endPoint y: 137, distance: 142.8
click at [268, 244] on div "Shipment 57109389 1 of 1 Await Cfrm. Details Rates Documents Notes Tracking Act…" at bounding box center [365, 170] width 668 height 287
click at [122, 39] on span "57109389" at bounding box center [129, 40] width 59 height 15
copy span "57109389"
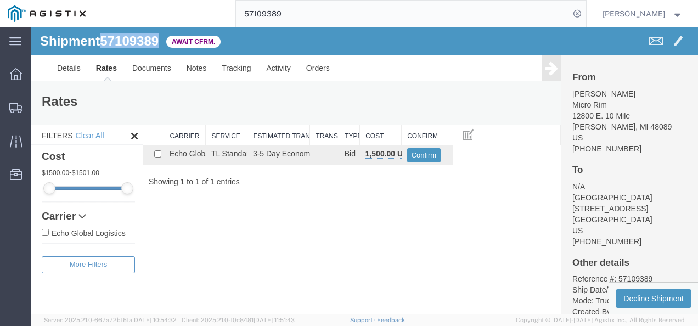
click at [402, 187] on div "Shipment 57109389 1 of 1 Await Cfrm. Details Rates Documents Notes Tracking Act…" at bounding box center [365, 170] width 668 height 287
click at [421, 153] on button "Confirm" at bounding box center [424, 155] width 34 height 14
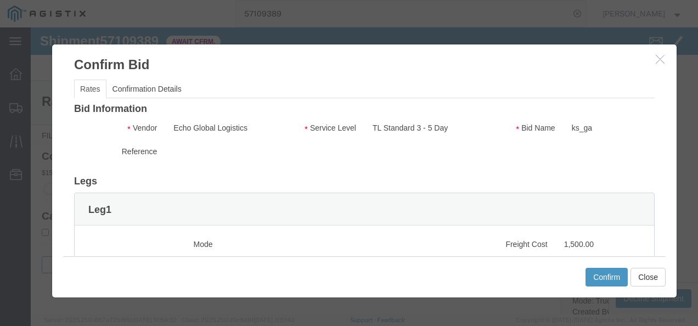
click at [31, 27] on div at bounding box center [31, 27] width 0 height 0
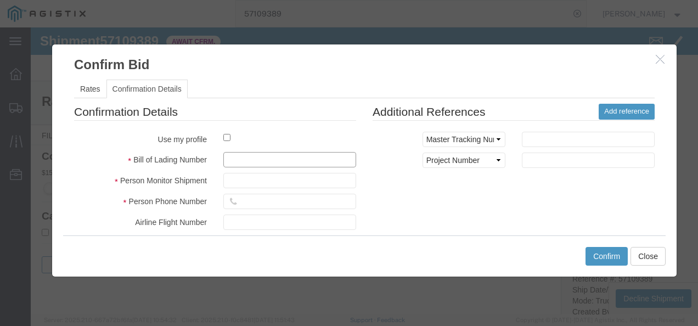
click at [294, 158] on input "text" at bounding box center [289, 159] width 133 height 15
type input "19287398217987988797"
type input "8734"
click at [254, 173] on input "8734" at bounding box center [289, 180] width 133 height 15
click at [253, 183] on input "8734" at bounding box center [289, 180] width 133 height 15
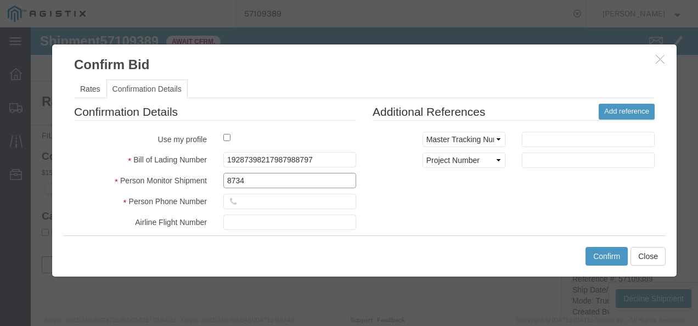
drag, startPoint x: 182, startPoint y: 183, endPoint x: 171, endPoint y: 183, distance: 11.0
click at [171, 183] on div "Person Monitor Shipment 8734" at bounding box center [215, 180] width 299 height 15
click at [276, 179] on input "text" at bounding box center [289, 180] width 133 height 15
type input "[PERSON_NAME]"
click at [253, 194] on input "text" at bounding box center [289, 201] width 133 height 15
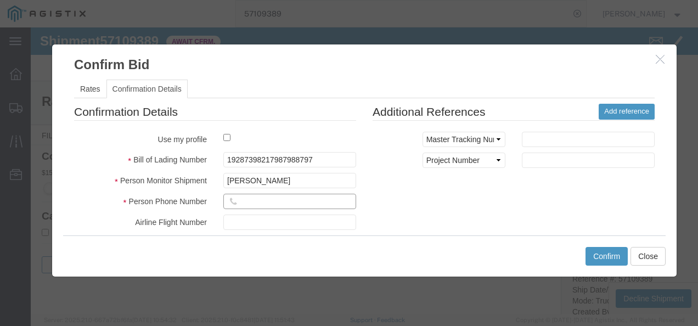
type input "3127847727"
drag, startPoint x: 493, startPoint y: 221, endPoint x: 550, endPoint y: 234, distance: 58.6
click at [493, 221] on div "Confirmation Details Use my profile Bill of Lading Number 19287398217987988797 …" at bounding box center [364, 232] width 597 height 257
drag, startPoint x: 612, startPoint y: 256, endPoint x: 603, endPoint y: 256, distance: 9.3
click at [609, 255] on button "Confirm" at bounding box center [607, 256] width 42 height 19
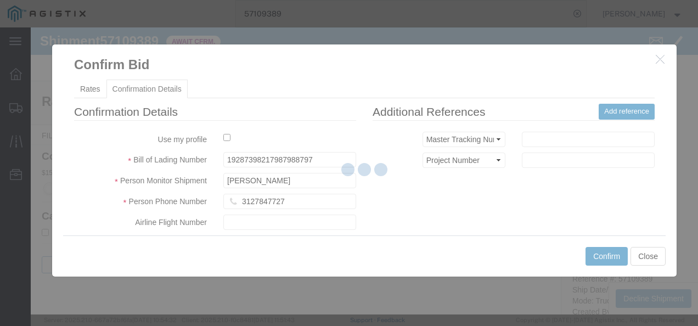
drag, startPoint x: 422, startPoint y: 236, endPoint x: 420, endPoint y: 256, distance: 19.8
click at [420, 245] on div at bounding box center [365, 170] width 668 height 287
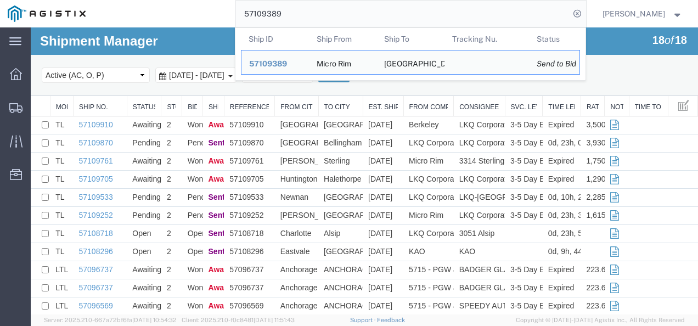
click at [318, 7] on input "57109389" at bounding box center [403, 14] width 334 height 26
paste input "252"
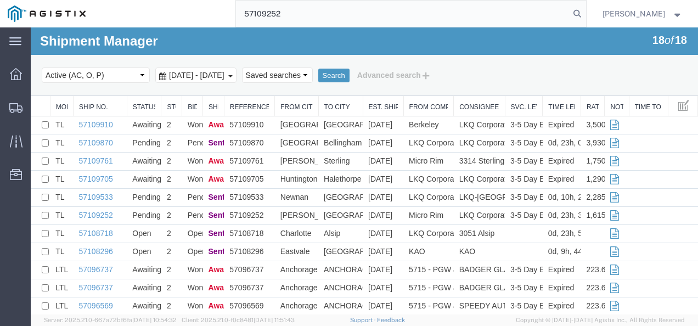
type input "57109252"
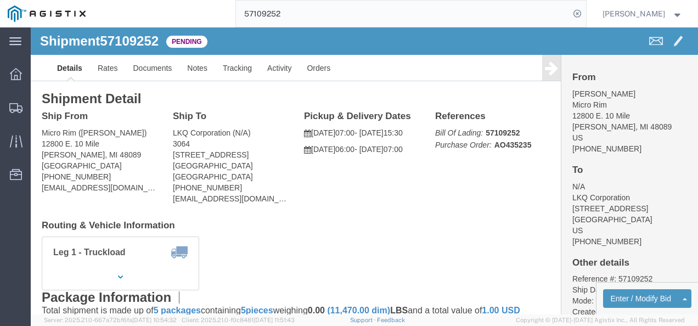
click div "Ship From Micro Rim (Jim) 12800 E. 10 Mile Warren, MI 48089 United States 810-9…"
drag, startPoint x: 310, startPoint y: 179, endPoint x: 334, endPoint y: 194, distance: 27.9
click div "Ship From Micro Rim (Jim) 12800 E. 10 Mile Warren, MI 48089 United States 810-9…"
click div "Leg 1 - Truckload Vehicle 1: Standard Dry Van (53 Feet) Number of trucks: 1"
click div "Ship From Micro Rim (Jim) 12800 E. 10 Mile Warren, MI 48089 United States 810-9…"
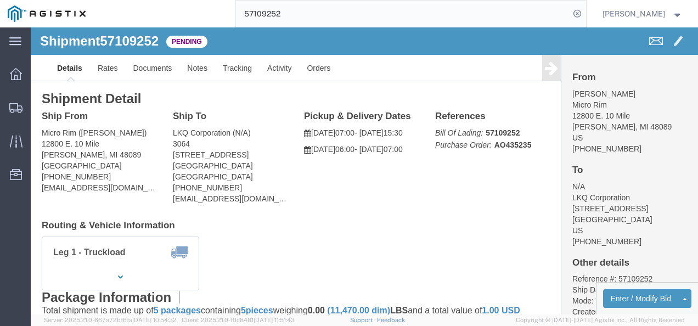
click div "Ship From Micro Rim (Jim) 12800 E. 10 Mile Warren, MI 48089 United States 810-9…"
drag, startPoint x: 403, startPoint y: 209, endPoint x: 426, endPoint y: 279, distance: 73.4
click div "Leg 1 - Truckload Vehicle 1: Standard Dry Van (53 Feet) Number of trucks: 1"
click div "Ship From Micro Rim (Jim) 12800 E. 10 Mile Warren, MI 48089 United States 810-9…"
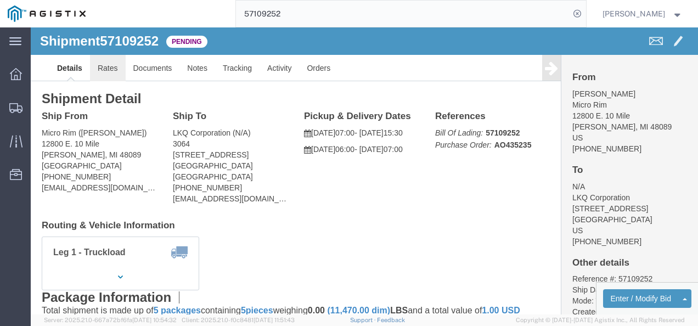
drag, startPoint x: 83, startPoint y: 40, endPoint x: 91, endPoint y: 44, distance: 8.9
click link "Rates"
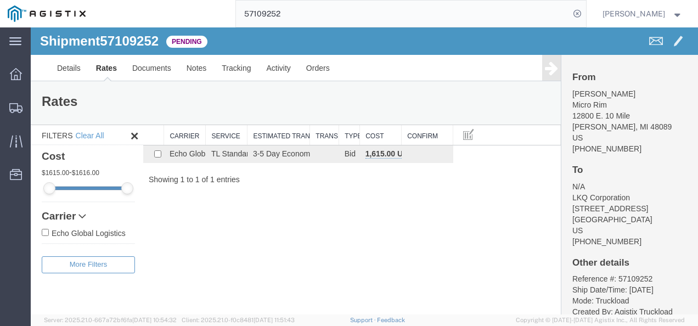
click at [415, 189] on div "Shipment 57109252 1 of 1 Pending Details Rates Documents Notes Tracking Activit…" at bounding box center [365, 170] width 668 height 287
click at [63, 66] on link "Details" at bounding box center [68, 68] width 39 height 26
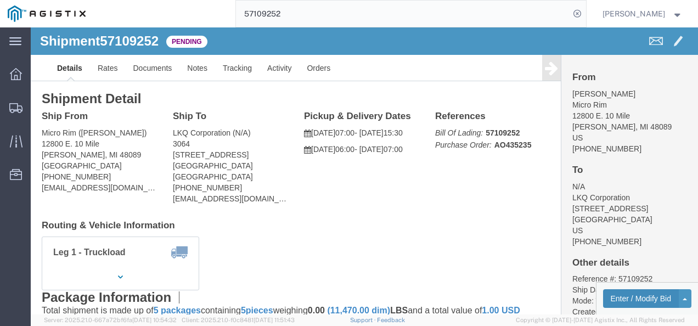
click button "Enter / Modify Bid"
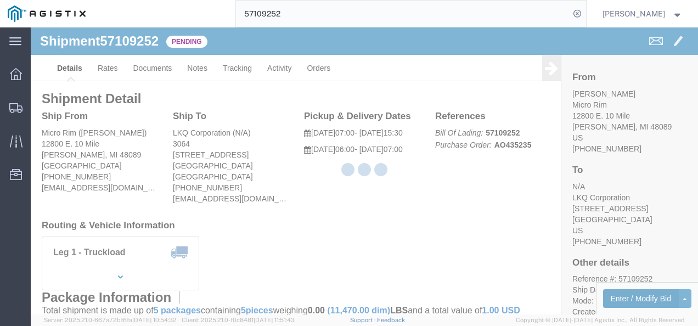
select select "4622"
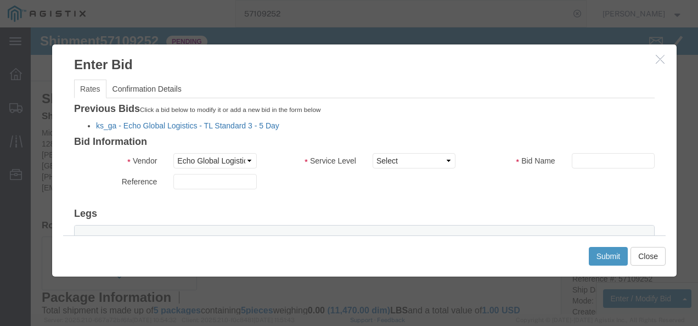
click link "ks_ga - Echo Global Logistics - TL Standard 3 - 5 Day"
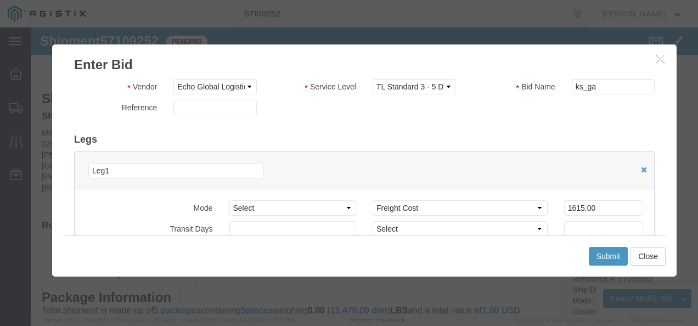
scroll to position [55, 0]
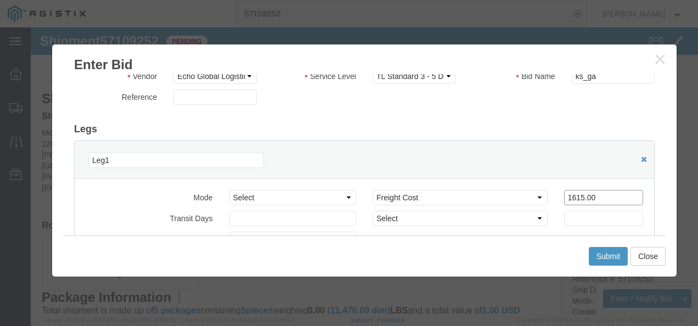
drag, startPoint x: 575, startPoint y: 162, endPoint x: 416, endPoint y: 158, distance: 158.7
click div "Mode Select Air Less than Truckload Multi-Leg Ocean Freight Rail Small Parcel T…"
type input "1400"
click button "Submit"
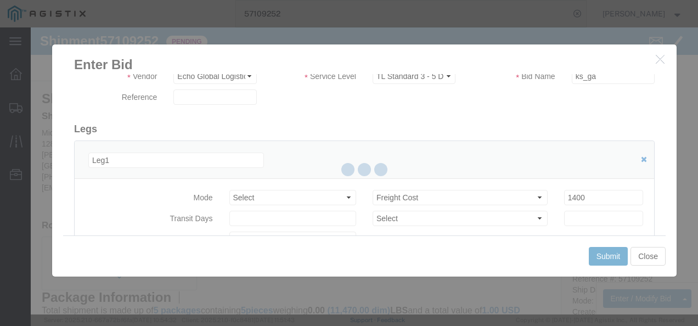
click at [373, 259] on div at bounding box center [365, 170] width 668 height 287
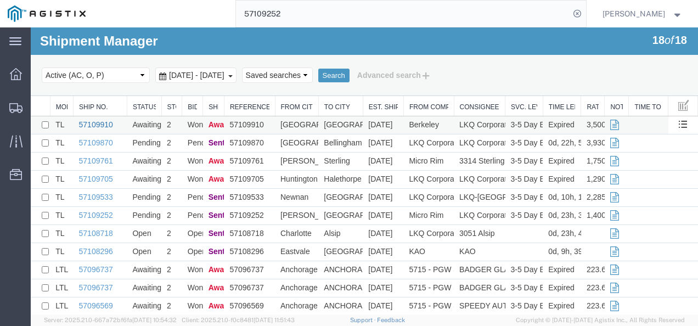
click at [79, 122] on link "57109910" at bounding box center [96, 124] width 34 height 9
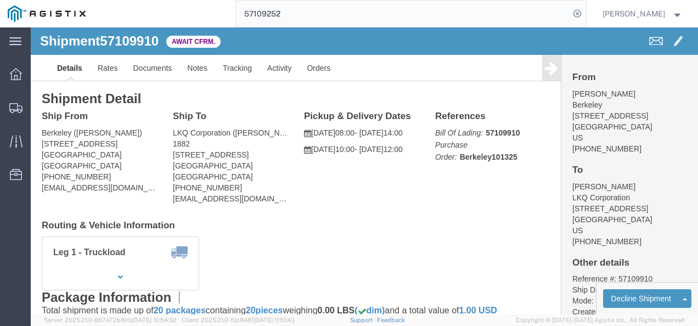
drag, startPoint x: 309, startPoint y: 204, endPoint x: 254, endPoint y: 176, distance: 61.1
click div "Shipment Detail Ship From Berkeley (Francesca Siu) 1295 E Acacia St Ontario, CA…"
click link "Rates"
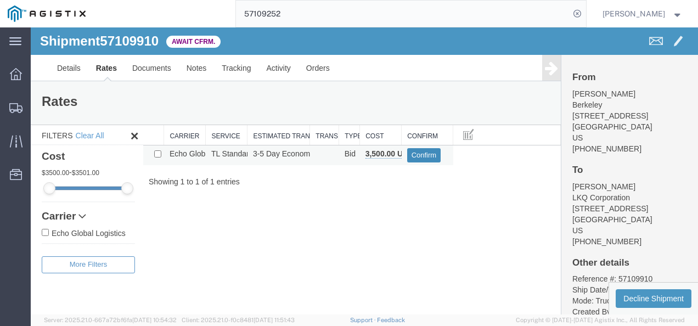
click at [421, 157] on button "Confirm" at bounding box center [424, 155] width 34 height 14
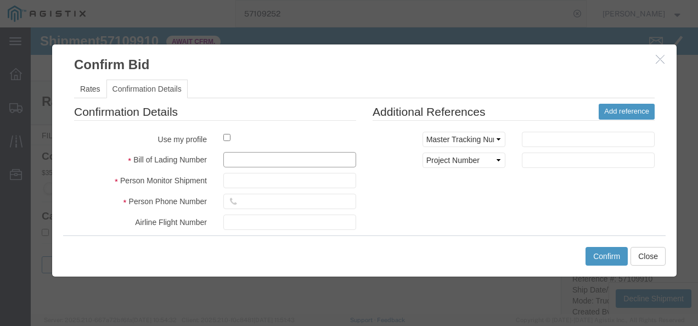
click at [250, 158] on input "text" at bounding box center [289, 159] width 133 height 15
type input "18297398721398"
type input "987921837921737"
type input "9798213792987"
click at [580, 233] on div "Confirmation Details Use my profile Bill of Lading Number 18297398721398 Person…" at bounding box center [364, 232] width 597 height 257
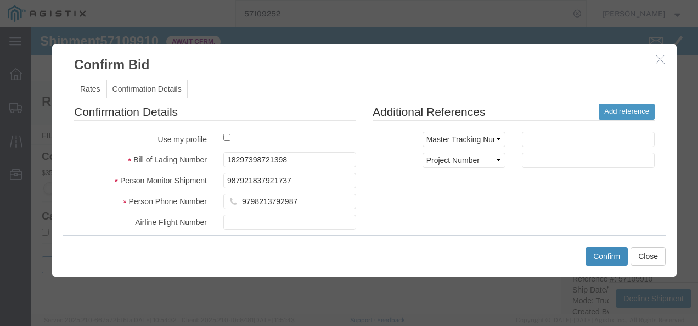
click at [611, 259] on button "Confirm" at bounding box center [607, 256] width 42 height 19
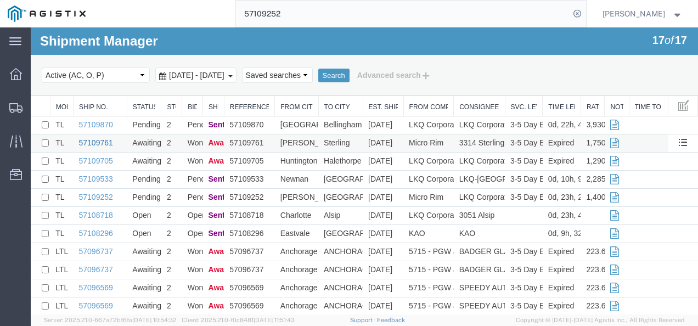
click at [93, 142] on link "57109761" at bounding box center [96, 142] width 34 height 9
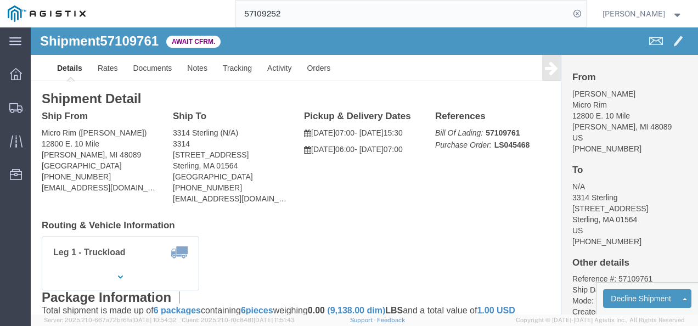
click div "Leg 1 - Truckload Vehicle 1: Standard Dry Van (53 Feet) Number of trucks: 1"
click link "Rates"
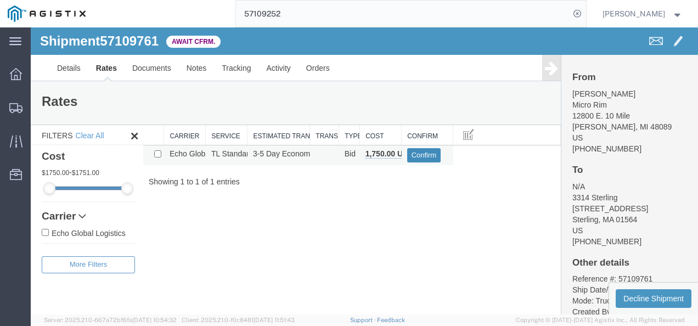
click at [423, 154] on button "Confirm" at bounding box center [424, 155] width 34 height 14
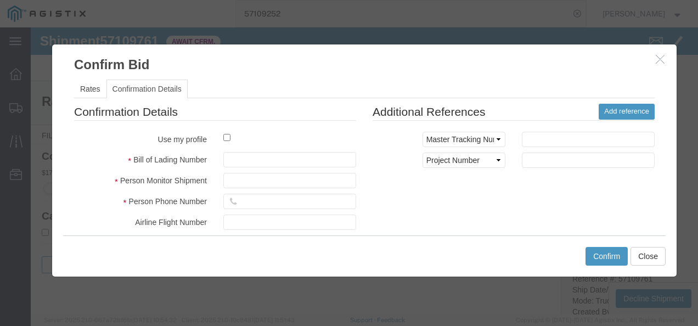
click at [264, 167] on fieldset "Confirmation Details Use my profile Bill of Lading Number Person Monitor Shipme…" at bounding box center [215, 232] width 282 height 257
drag, startPoint x: 266, startPoint y: 158, endPoint x: 273, endPoint y: 161, distance: 8.2
click at [266, 158] on input "text" at bounding box center [289, 159] width 133 height 15
type input "098979879213987"
type input "9872983719877897"
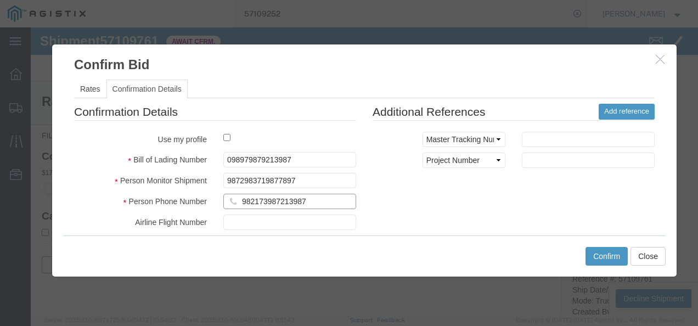
type input "982173987213987"
drag, startPoint x: 447, startPoint y: 244, endPoint x: 535, endPoint y: 307, distance: 107.9
click at [451, 247] on div "Confirm Close" at bounding box center [364, 256] width 603 height 41
click at [598, 244] on div "Confirm Close" at bounding box center [364, 256] width 603 height 41
click at [598, 256] on button "Confirm" at bounding box center [607, 256] width 42 height 19
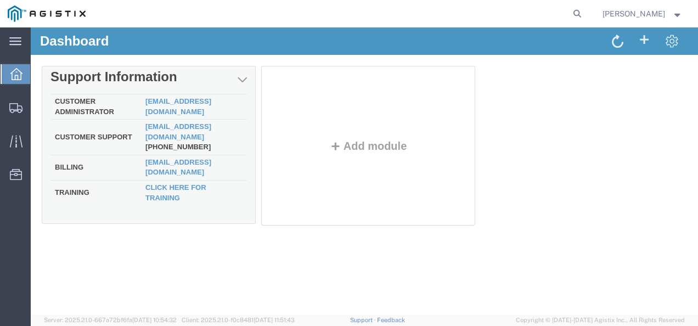
drag, startPoint x: 253, startPoint y: 284, endPoint x: 82, endPoint y: 117, distance: 238.4
click at [252, 279] on div "Dashboard Delete Support Information Customer Administrator [EMAIL_ADDRESS][DOM…" at bounding box center [365, 170] width 668 height 287
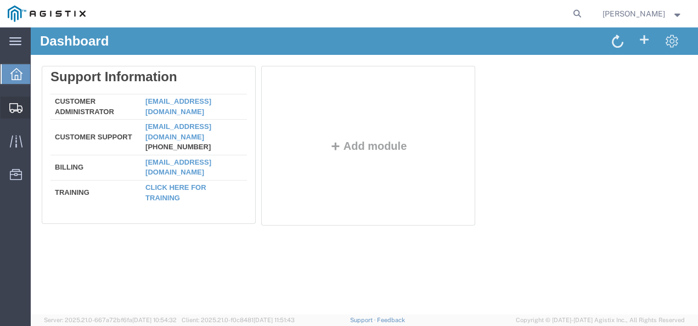
click at [38, 102] on span "Shipments" at bounding box center [34, 108] width 8 height 22
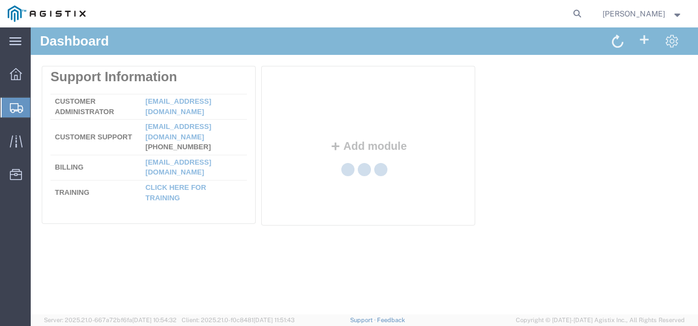
click at [361, 284] on div at bounding box center [365, 170] width 668 height 287
